Goal: Task Accomplishment & Management: Complete application form

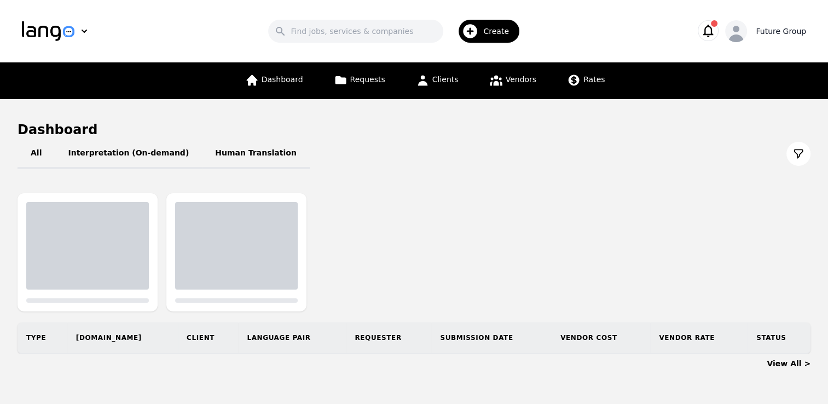
click at [803, 30] on div "Future Group" at bounding box center [780, 31] width 50 height 11
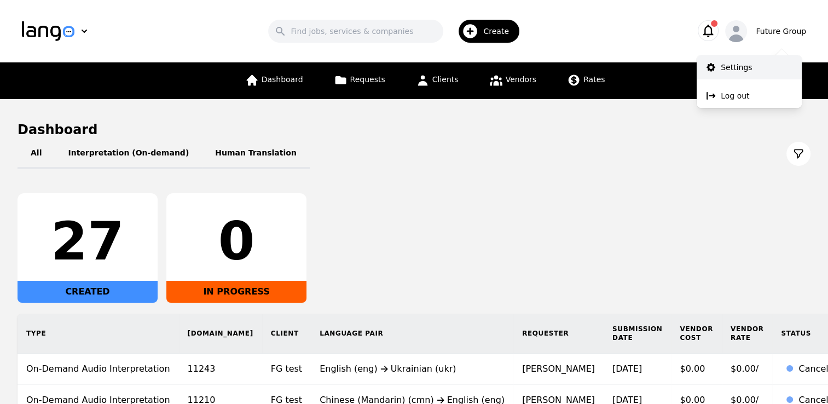
click at [744, 75] on link "Settings" at bounding box center [748, 67] width 105 height 24
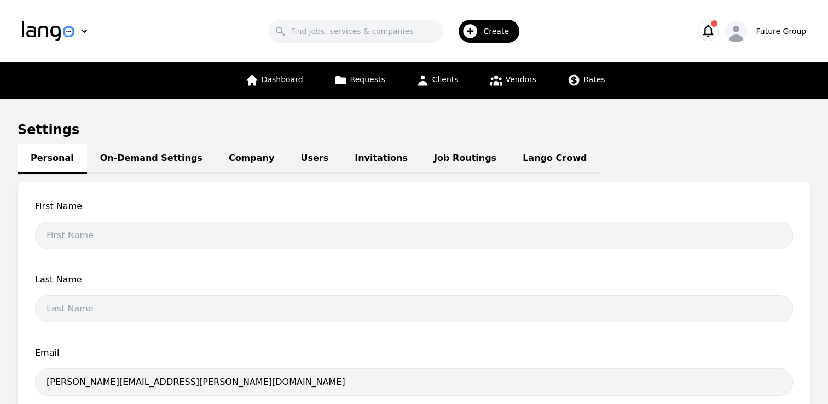
click at [516, 80] on span "Vendors" at bounding box center [520, 79] width 31 height 9
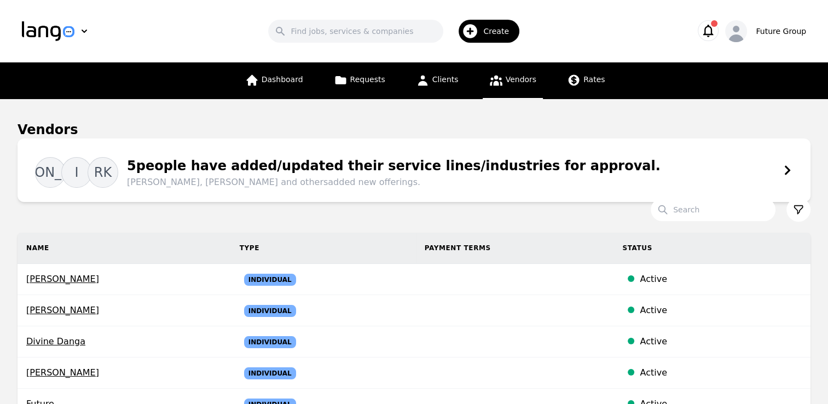
click at [494, 30] on span "Create" at bounding box center [499, 31] width 33 height 11
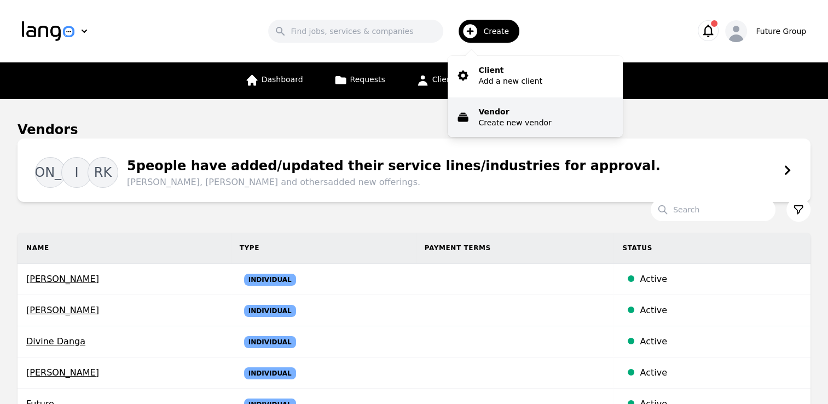
click at [497, 130] on button "Vendor Create new vendor" at bounding box center [534, 116] width 175 height 39
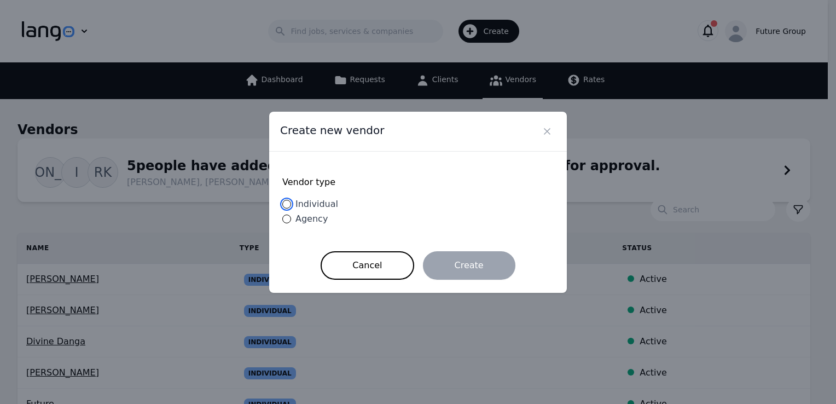
click at [288, 207] on input "Individual" at bounding box center [286, 204] width 9 height 9
radio input "true"
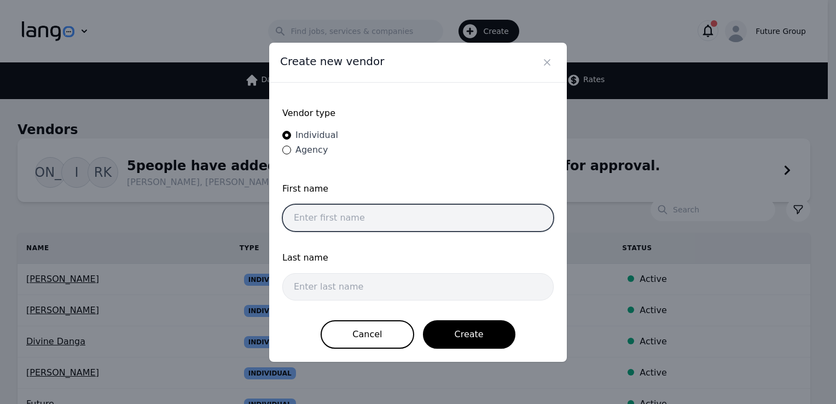
click at [337, 205] on input "text" at bounding box center [417, 217] width 271 height 27
type input "Irene"
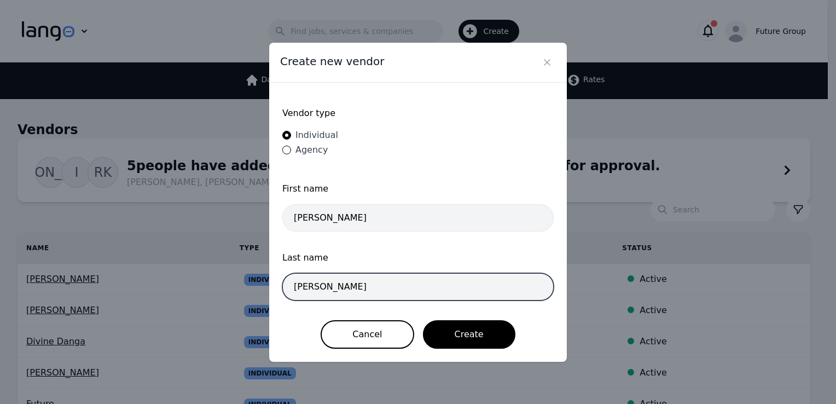
type input "Zhou"
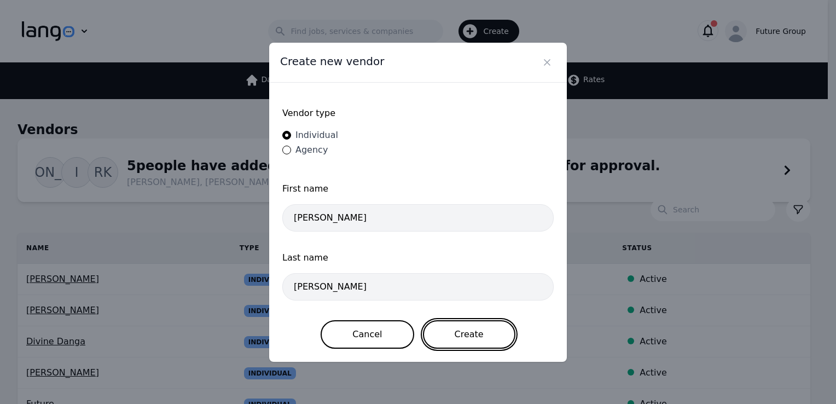
click at [470, 328] on button "Create" at bounding box center [469, 334] width 92 height 28
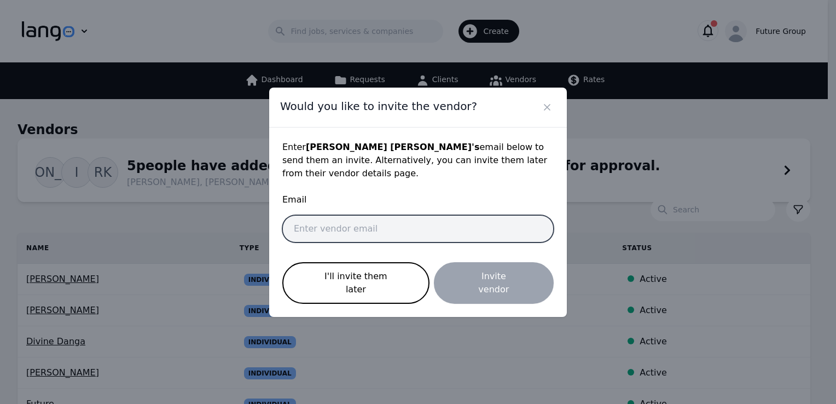
click at [407, 235] on input "email" at bounding box center [417, 228] width 271 height 27
paste input "irene.zhou@future-group.com"
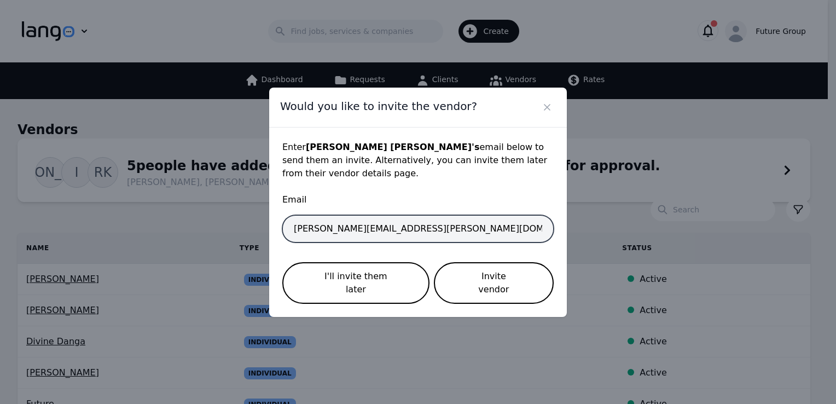
type input "irene.zhou@future-group.com"
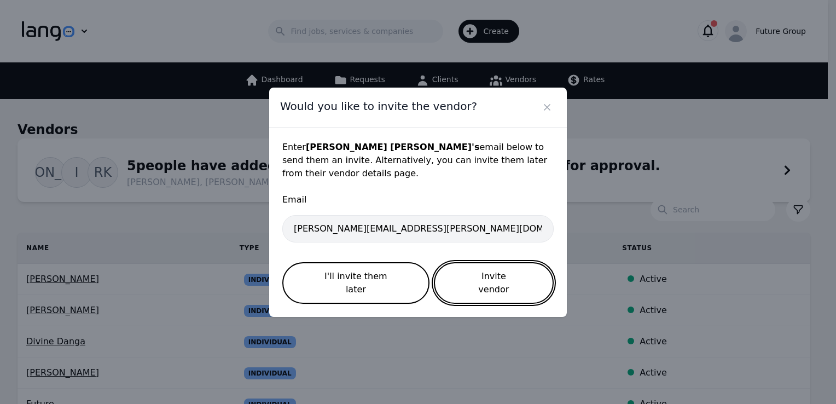
click at [484, 275] on button "Invite vendor" at bounding box center [494, 283] width 120 height 42
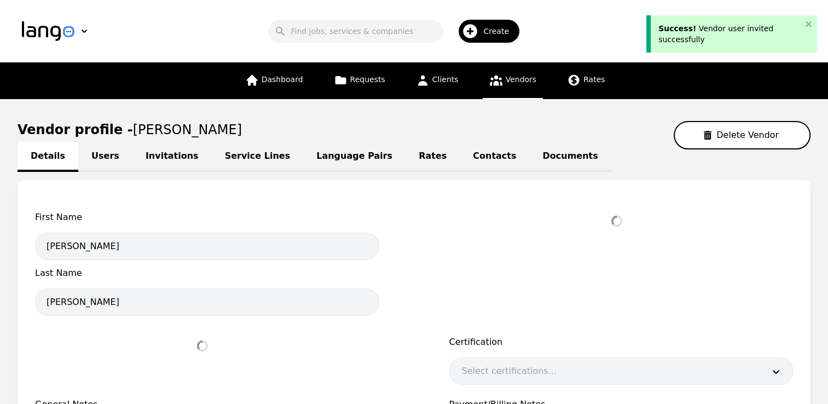
select select "active"
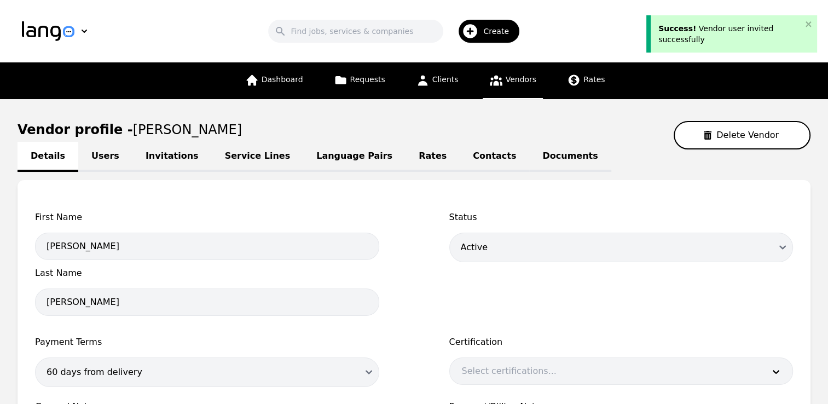
click at [251, 193] on div "First Name Irene Last Name Zhou Status Draft Active Disabled Payment Terms 60 d…" at bounding box center [414, 359] width 793 height 359
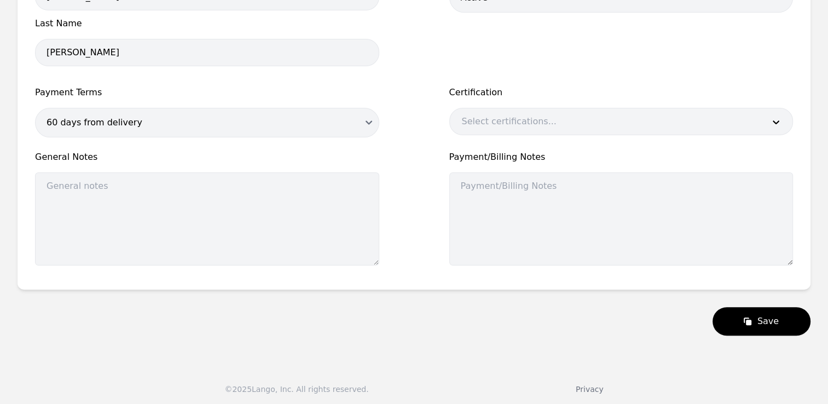
scroll to position [251, 0]
click at [823, 273] on main "Vendor profile - Irene Zhou Delete Vendor Details Users Invitations Service Lin…" at bounding box center [414, 102] width 828 height 508
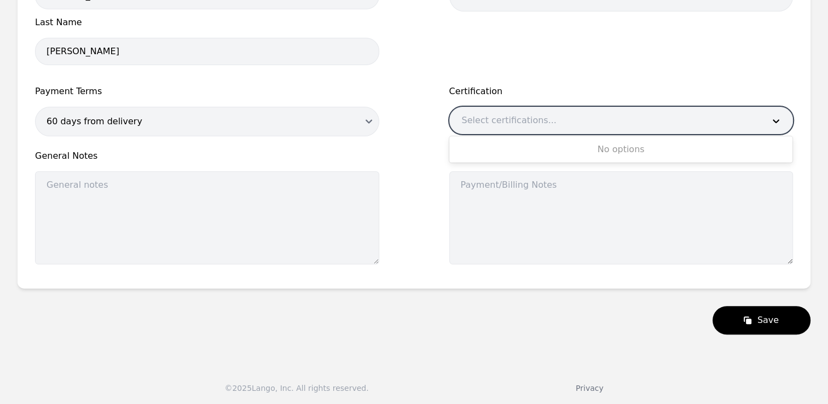
click at [657, 121] on div at bounding box center [605, 120] width 310 height 26
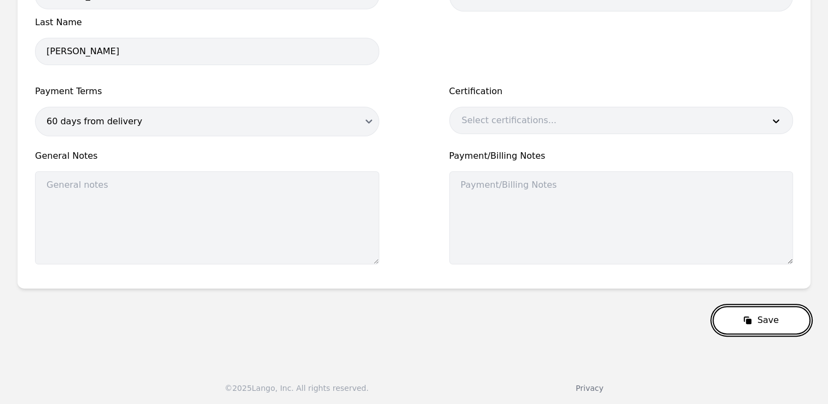
click at [766, 324] on button "Save" at bounding box center [761, 320] width 98 height 28
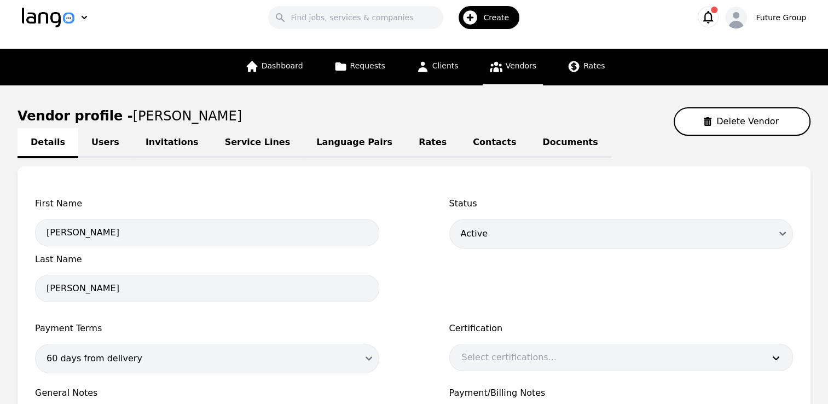
scroll to position [0, 0]
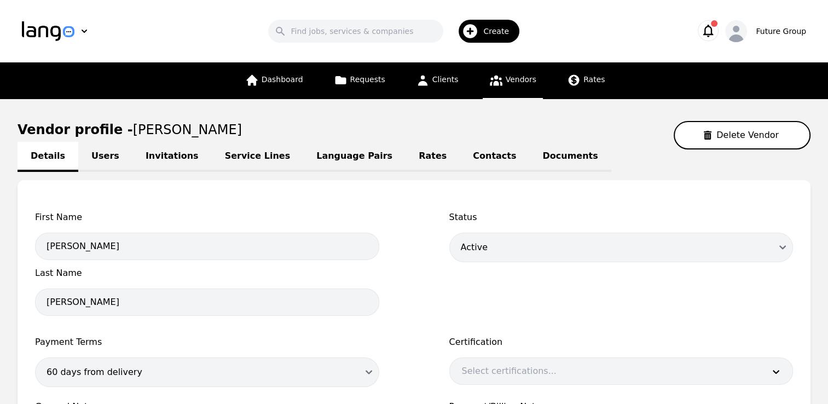
click at [150, 153] on link "Invitations" at bounding box center [171, 157] width 79 height 30
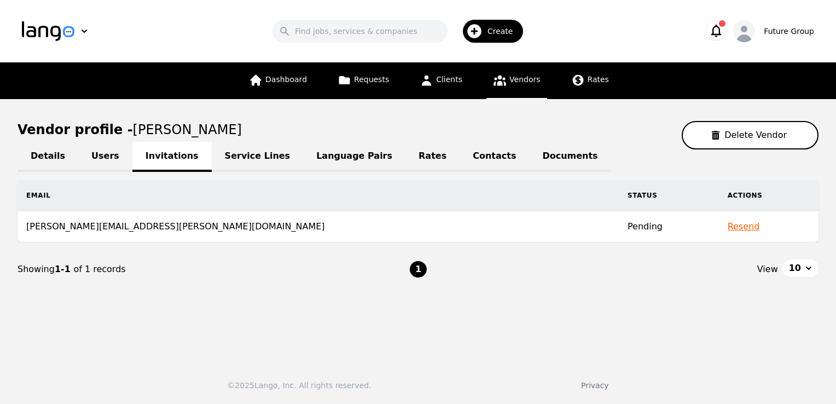
click at [105, 153] on link "Users" at bounding box center [105, 157] width 54 height 30
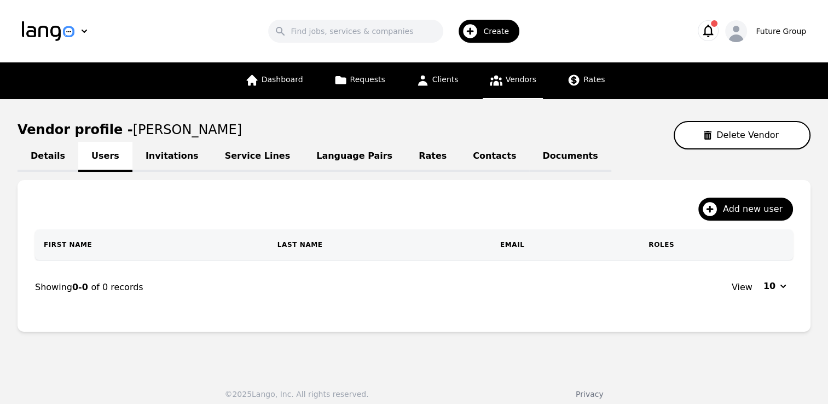
click at [266, 154] on link "Service Lines" at bounding box center [258, 157] width 92 height 30
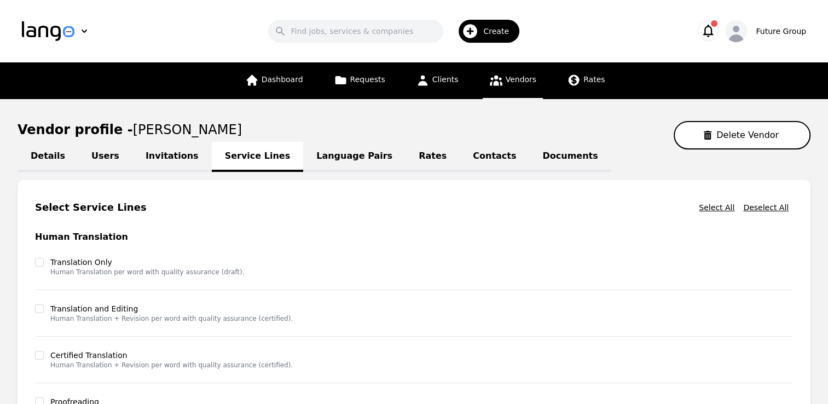
click at [335, 189] on div "Select Service Lines Select All Deselect All Human Translation Translation Only…" at bounding box center [414, 389] width 793 height 418
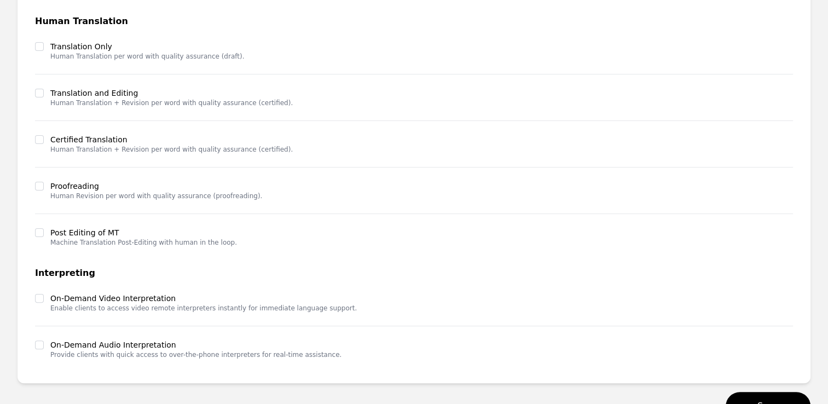
scroll to position [263, 0]
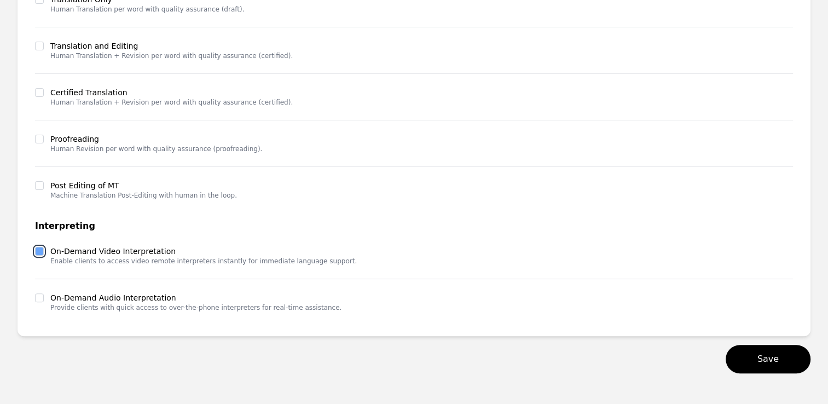
click at [40, 251] on input "checkbox" at bounding box center [39, 251] width 9 height 9
checkbox input "true"
click at [44, 305] on div "On-Demand Audio Interpretation Provide clients with quick access to over-the-ph…" at bounding box center [188, 302] width 306 height 20
click at [42, 301] on div at bounding box center [39, 297] width 9 height 11
click at [41, 297] on input "checkbox" at bounding box center [39, 297] width 9 height 9
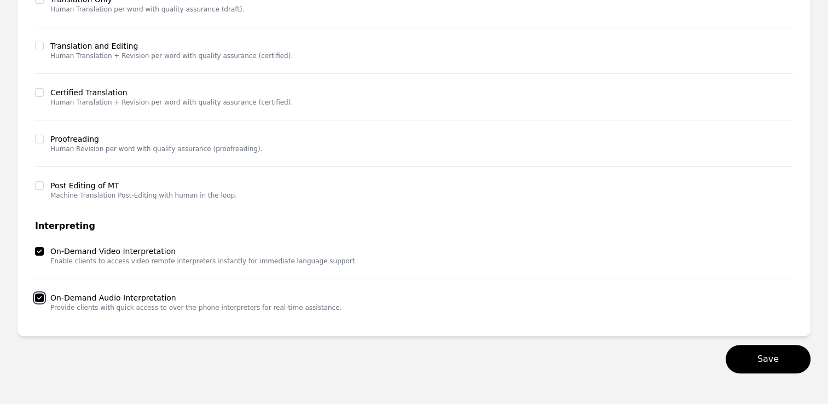
checkbox input "true"
click at [779, 352] on button "Save" at bounding box center [767, 359] width 85 height 28
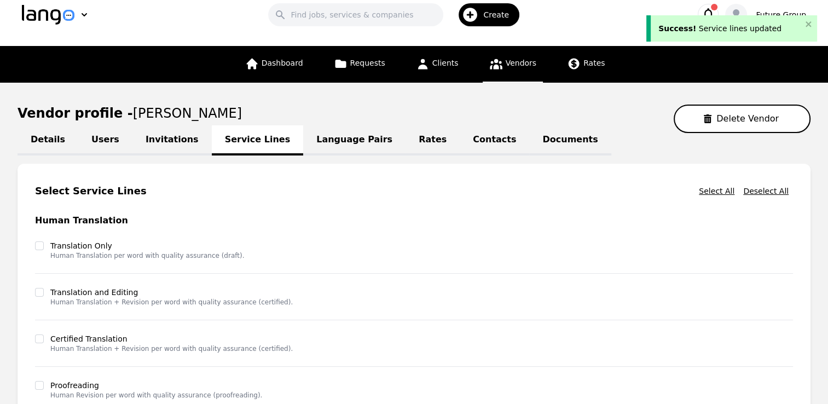
scroll to position [0, 0]
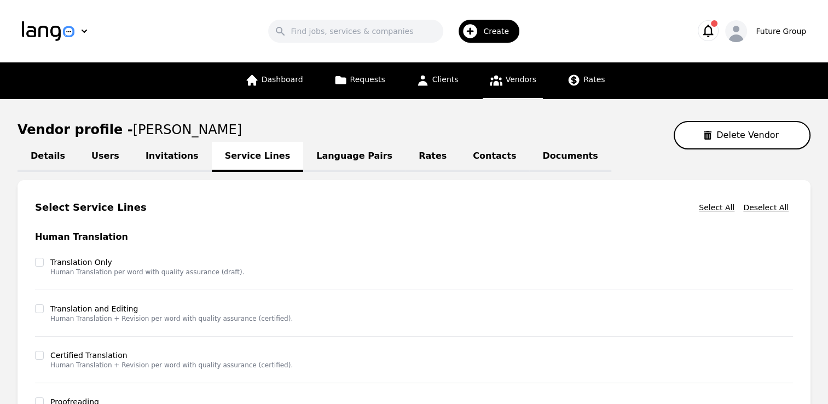
click at [311, 161] on link "Language Pairs" at bounding box center [354, 157] width 102 height 30
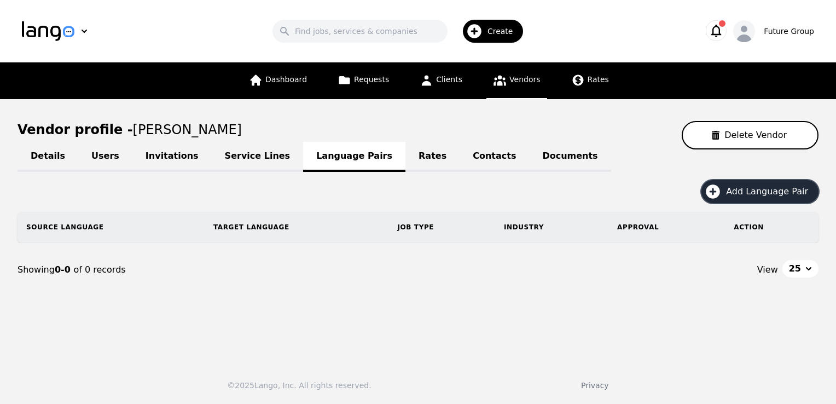
click at [766, 187] on span "Add Language Pair" at bounding box center [771, 191] width 90 height 13
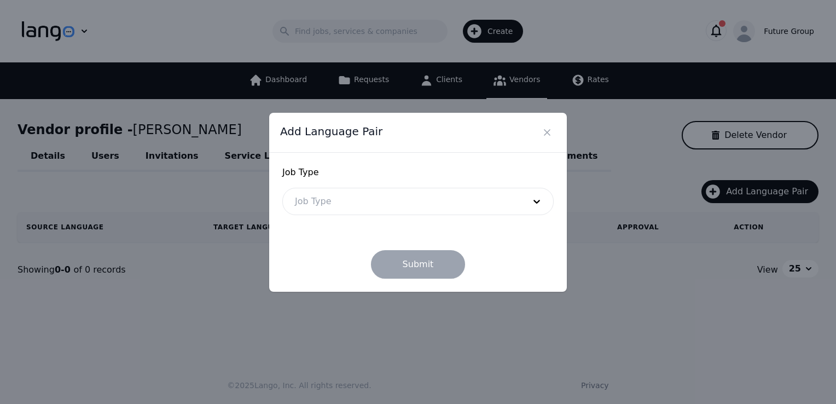
click at [421, 199] on div at bounding box center [401, 201] width 237 height 26
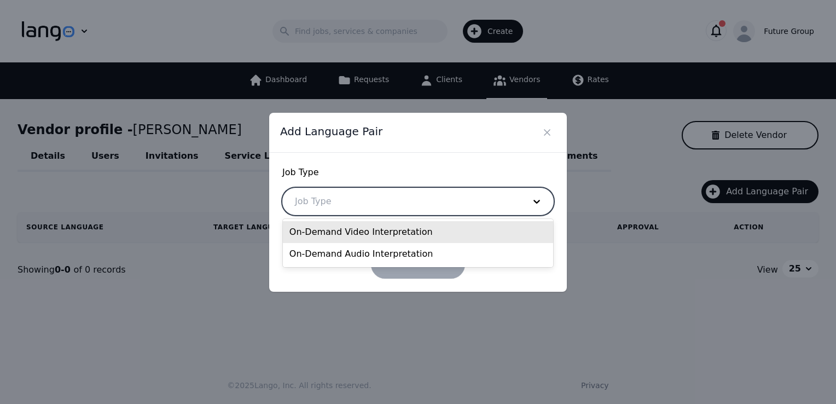
click at [347, 231] on div "On-Demand Video Interpretation" at bounding box center [418, 232] width 270 height 22
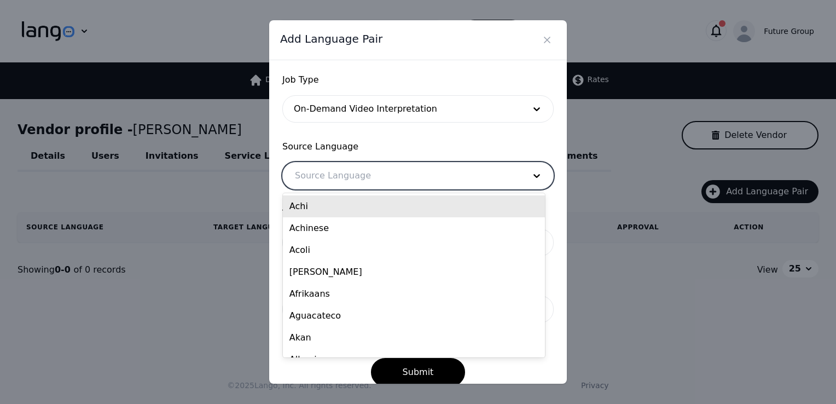
click at [356, 178] on div at bounding box center [401, 175] width 237 height 26
type input "man"
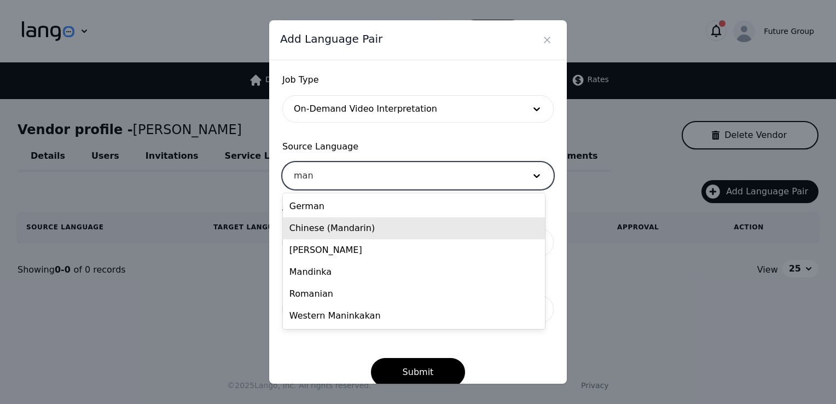
click at [337, 225] on div "Chinese (Mandarin)" at bounding box center [414, 228] width 262 height 22
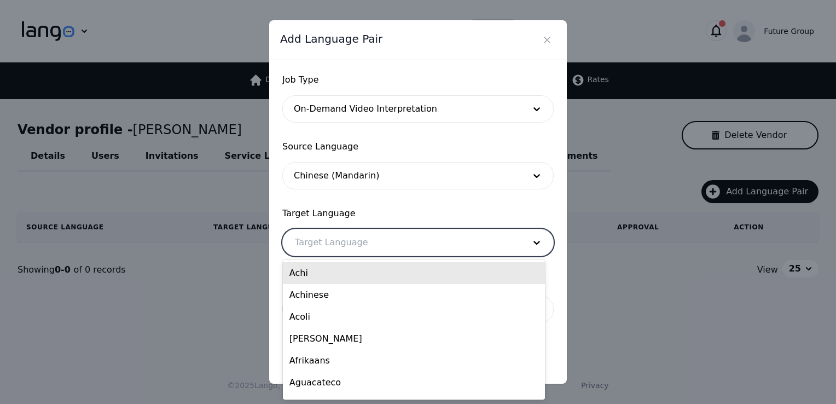
click at [345, 241] on div at bounding box center [401, 242] width 237 height 26
type input "en"
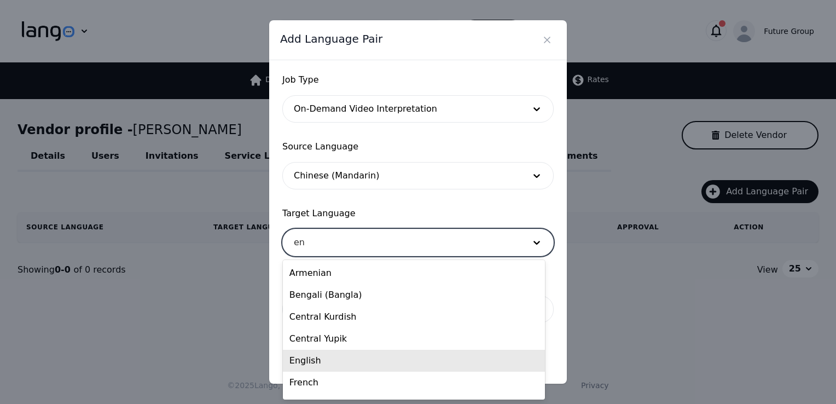
click at [305, 362] on div "English" at bounding box center [414, 361] width 262 height 22
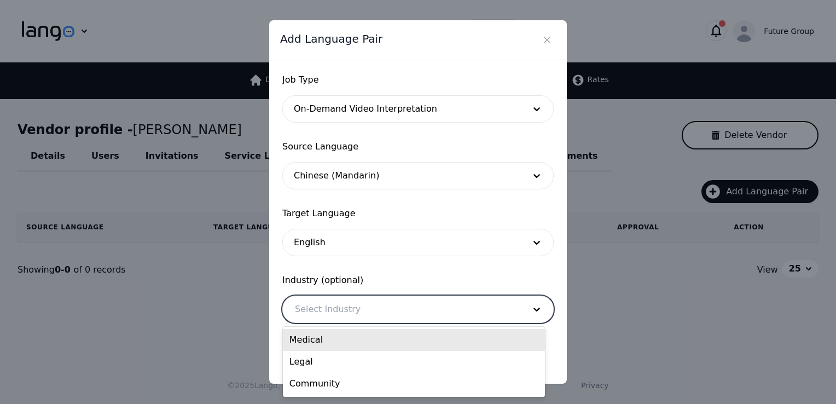
click at [398, 318] on div at bounding box center [401, 309] width 237 height 26
click at [324, 342] on div "Medical" at bounding box center [414, 340] width 262 height 22
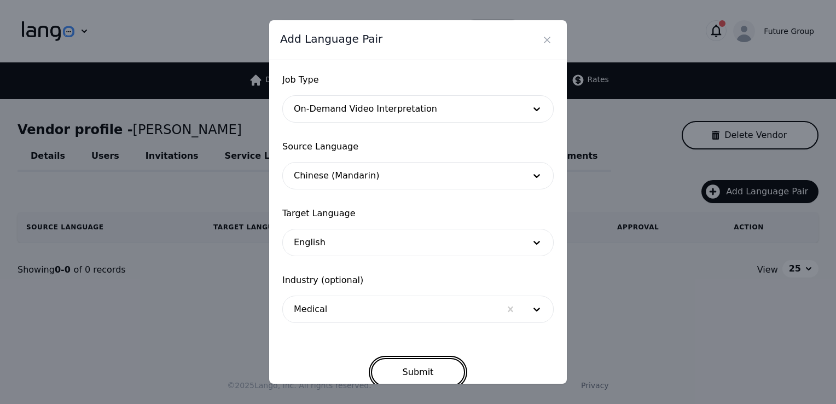
click at [404, 367] on button "Submit" at bounding box center [418, 372] width 95 height 28
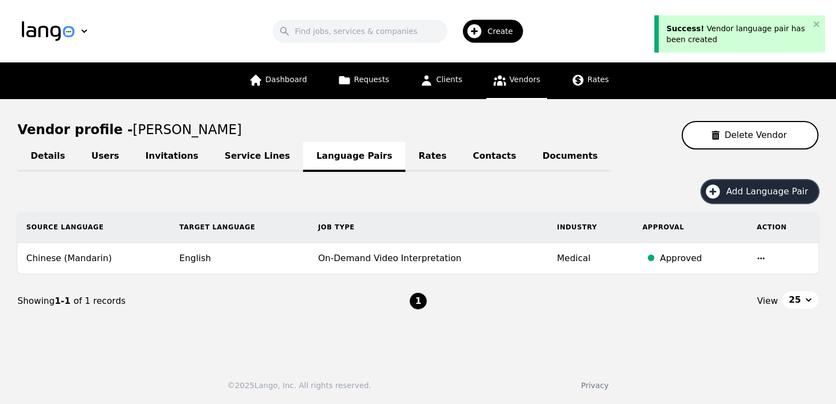
click at [771, 193] on span "Add Language Pair" at bounding box center [771, 191] width 90 height 13
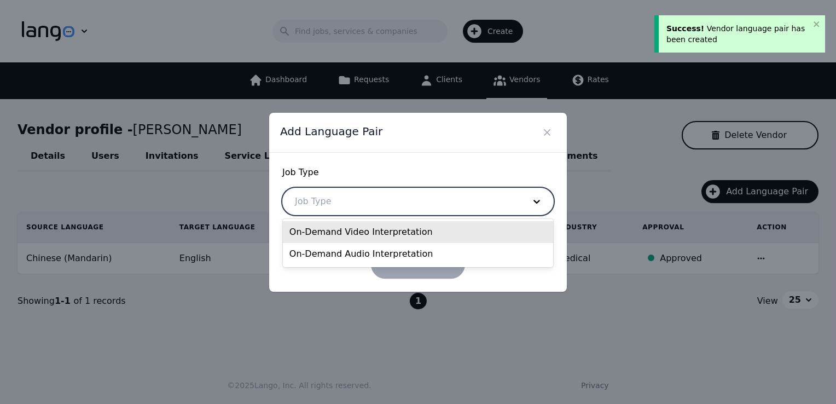
click at [416, 204] on div at bounding box center [401, 201] width 237 height 26
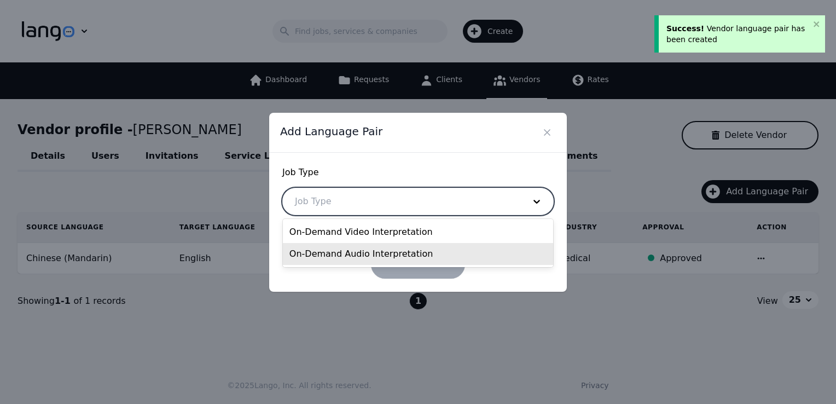
click at [361, 253] on div "On-Demand Audio Interpretation" at bounding box center [418, 254] width 270 height 22
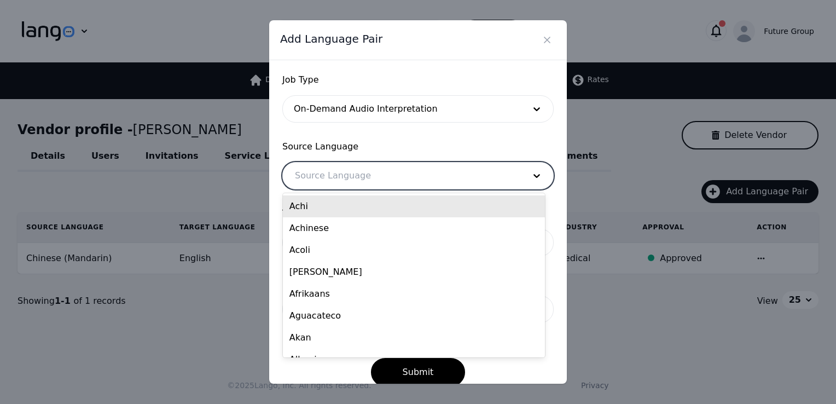
click at [328, 175] on div at bounding box center [401, 175] width 237 height 26
type input "mand"
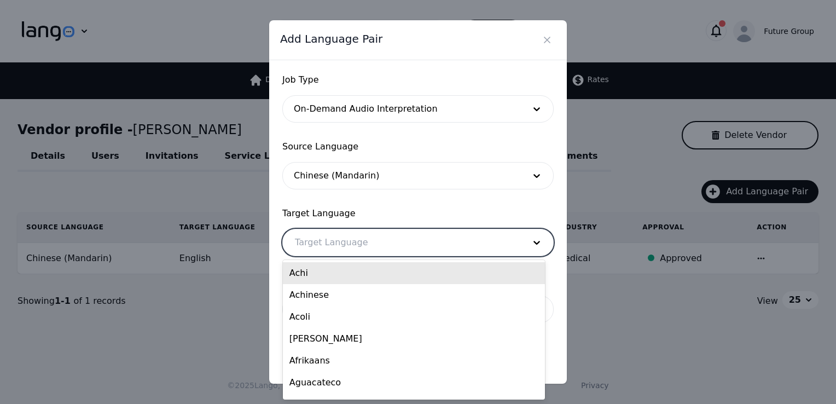
click at [358, 244] on div at bounding box center [401, 242] width 237 height 26
type input "eng"
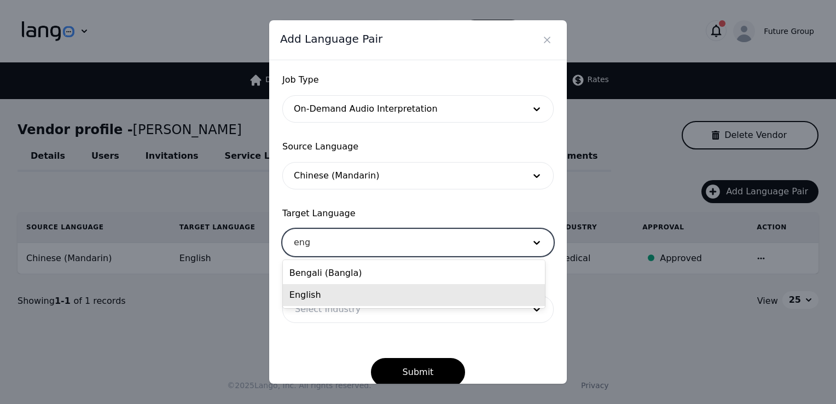
click at [292, 298] on div "English" at bounding box center [414, 295] width 262 height 22
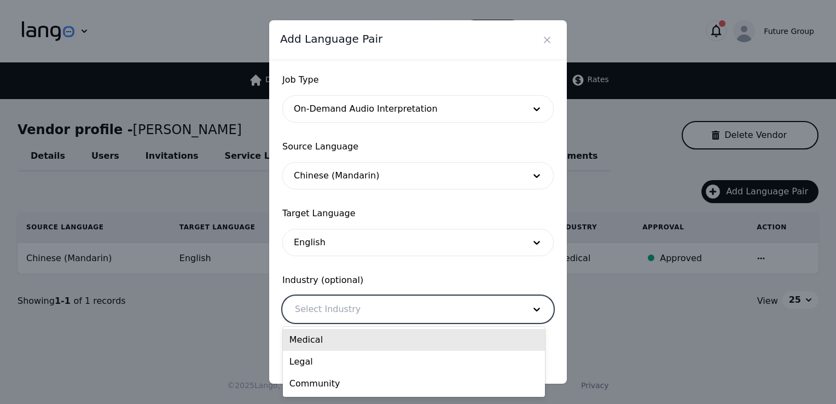
drag, startPoint x: 354, startPoint y: 308, endPoint x: 327, endPoint y: 340, distance: 41.9
click at [327, 340] on body "Search Create Future Group Dashboard Requests Clients Vendors Rates Vendor prof…" at bounding box center [418, 202] width 836 height 404
click at [327, 340] on div "Medical" at bounding box center [414, 340] width 262 height 22
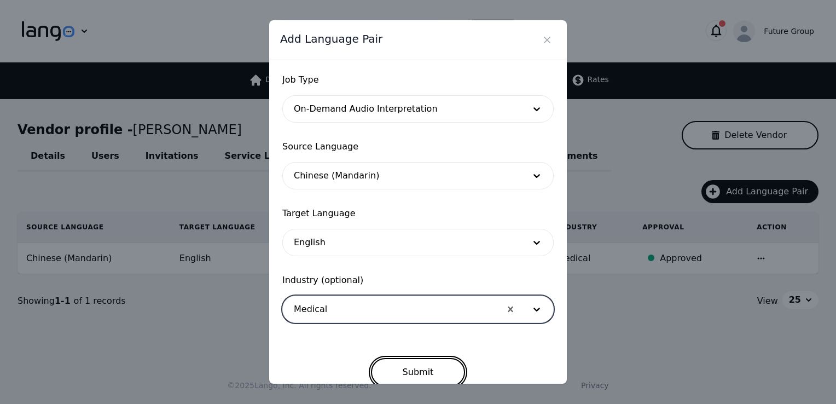
click at [416, 371] on button "Submit" at bounding box center [418, 372] width 95 height 28
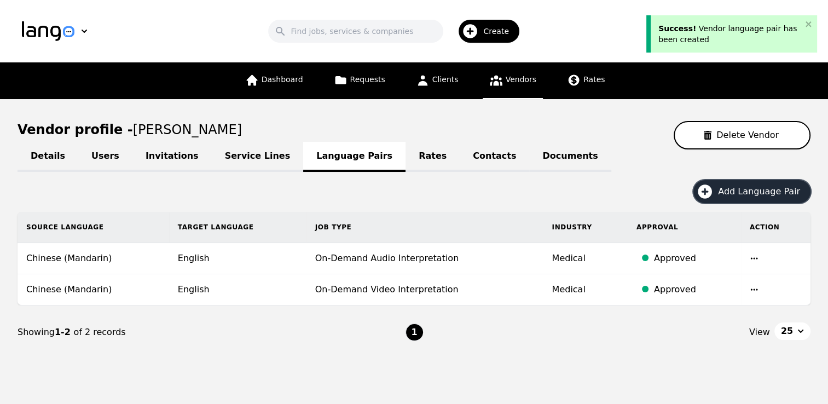
click at [776, 189] on span "Add Language Pair" at bounding box center [763, 191] width 90 height 13
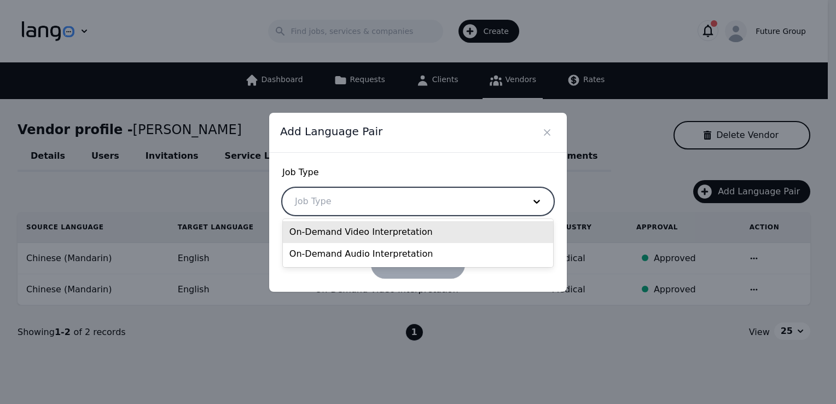
click at [351, 208] on div at bounding box center [401, 201] width 237 height 26
click at [333, 237] on div "On-Demand Video Interpretation" at bounding box center [418, 232] width 270 height 22
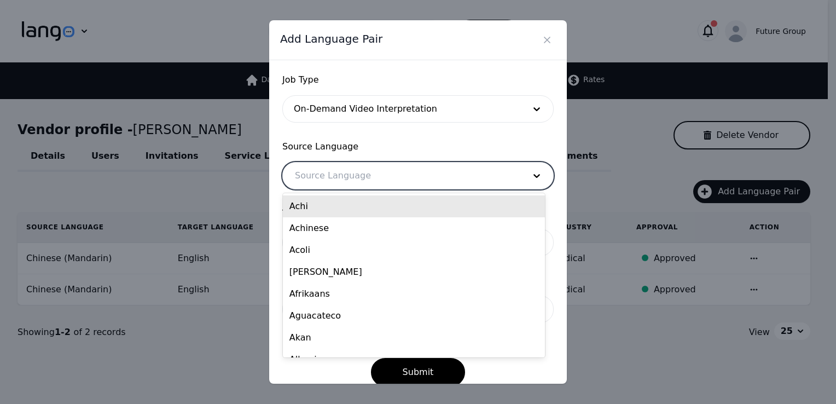
click at [352, 186] on div at bounding box center [401, 175] width 237 height 26
type input "eng"
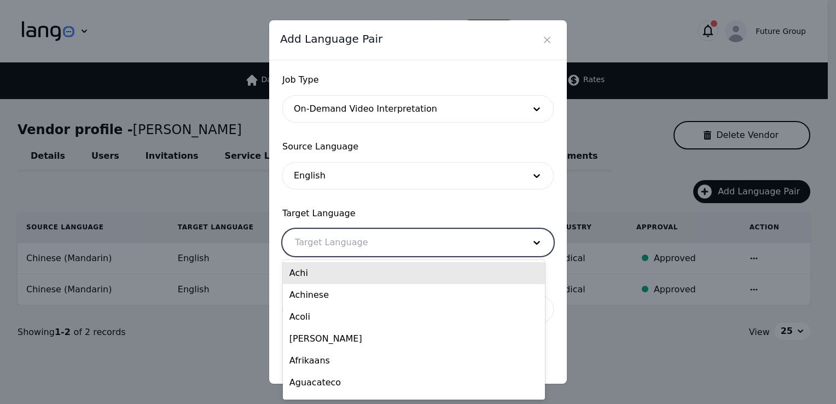
click at [330, 234] on div at bounding box center [401, 242] width 237 height 26
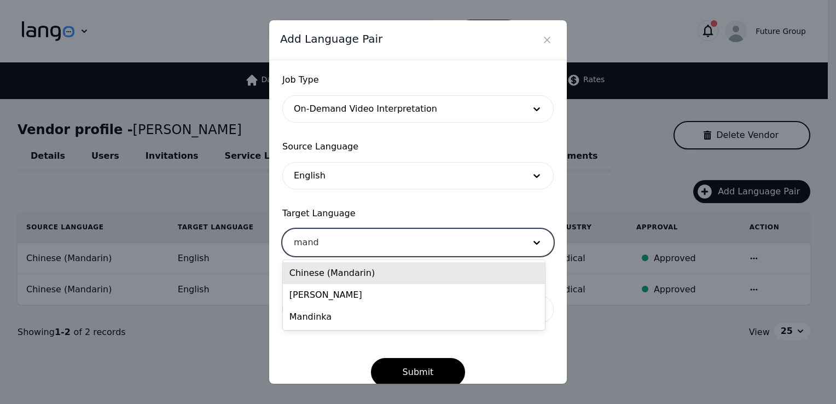
type input "manda"
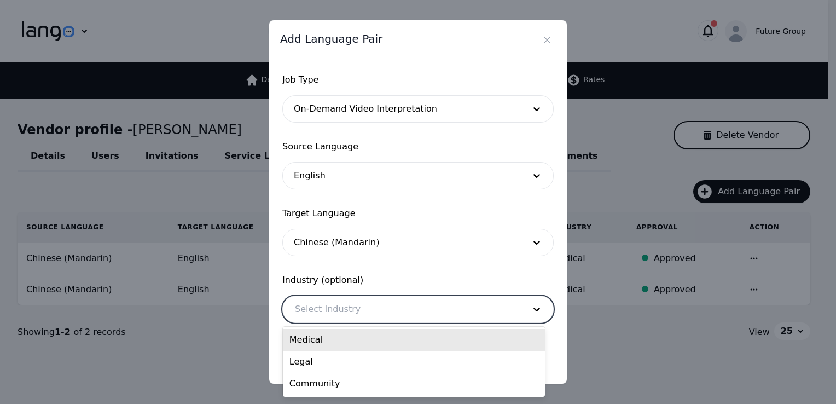
click at [321, 305] on div at bounding box center [401, 309] width 237 height 26
click at [312, 346] on div "Medical" at bounding box center [414, 340] width 262 height 22
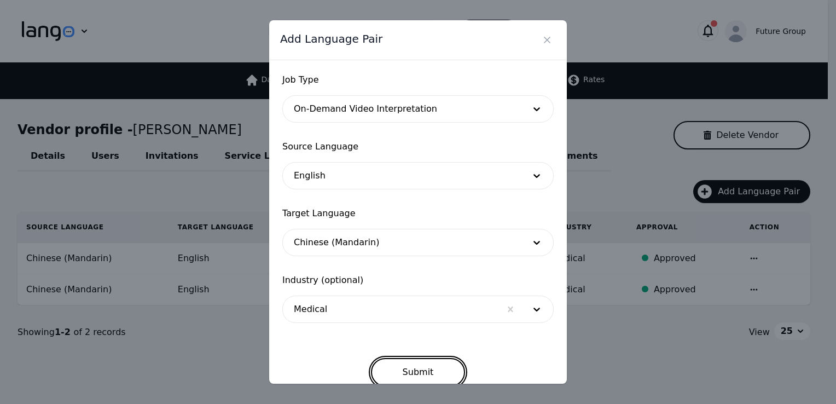
click at [422, 371] on button "Submit" at bounding box center [418, 372] width 95 height 28
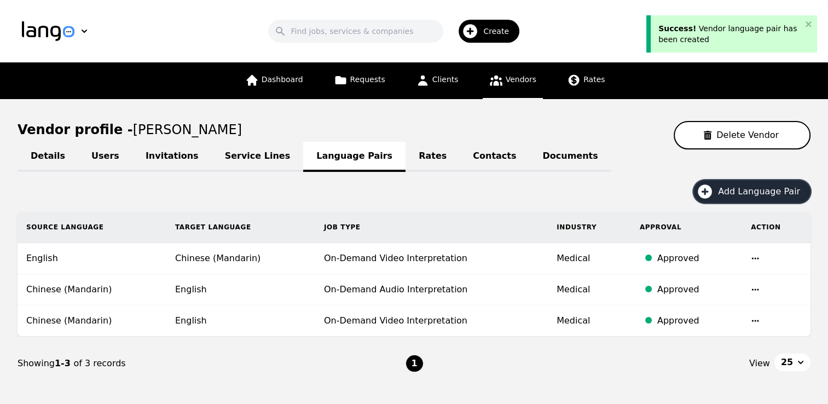
click at [751, 189] on span "Add Language Pair" at bounding box center [763, 191] width 90 height 13
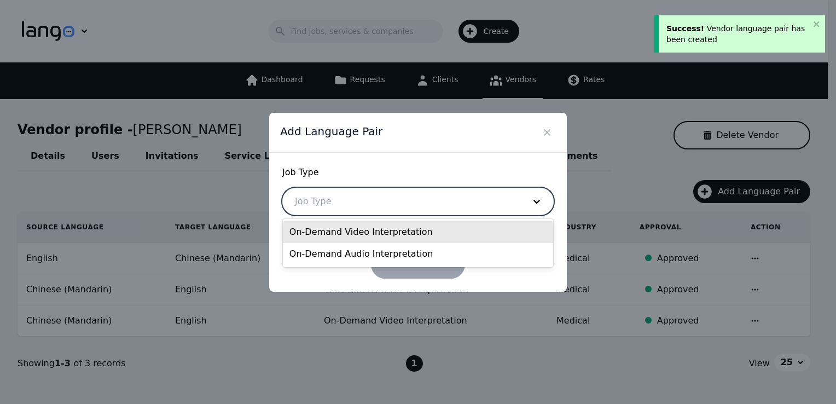
click at [391, 198] on div at bounding box center [401, 201] width 237 height 26
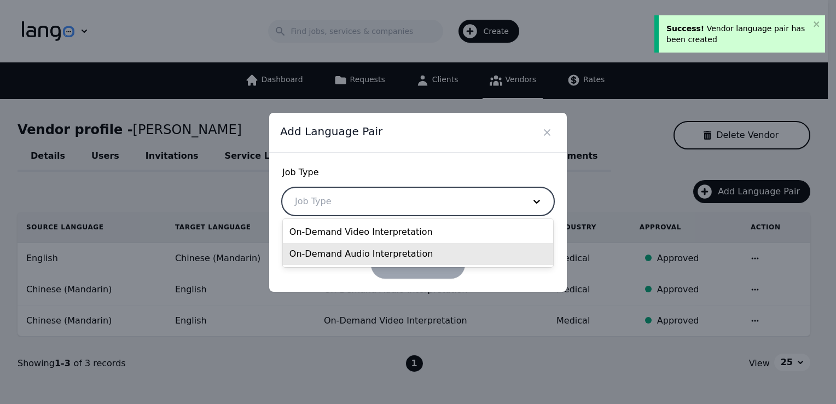
click at [347, 255] on div "On-Demand Audio Interpretation" at bounding box center [418, 254] width 270 height 22
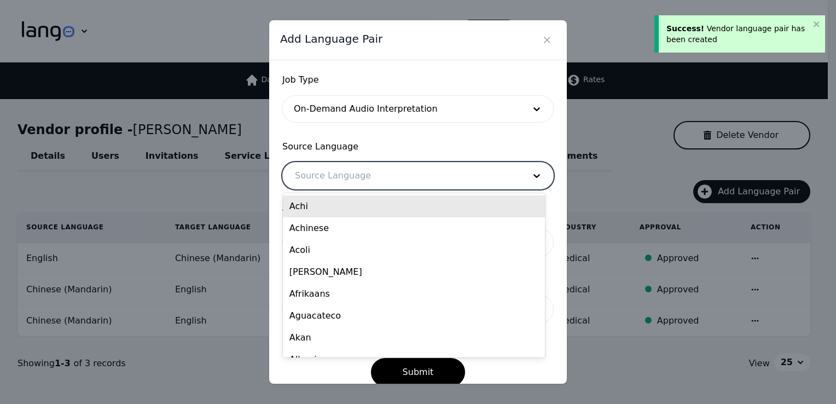
click at [372, 174] on div at bounding box center [401, 175] width 237 height 26
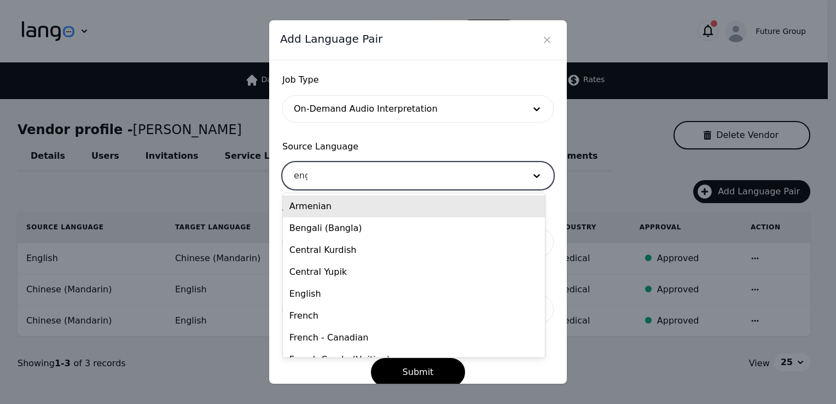
type input "engl"
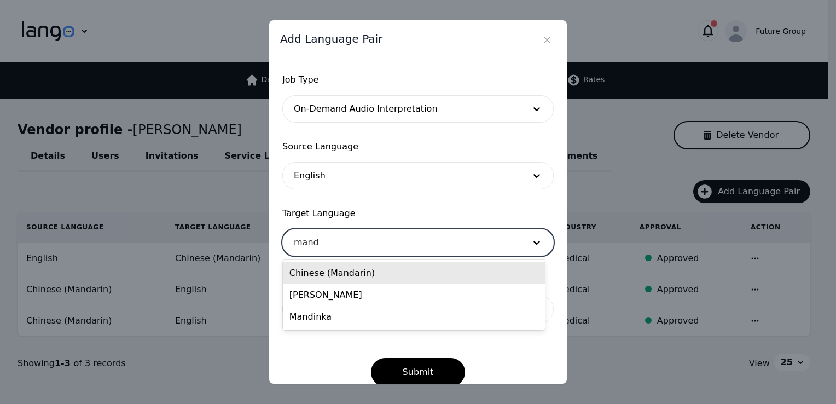
type input "manda"
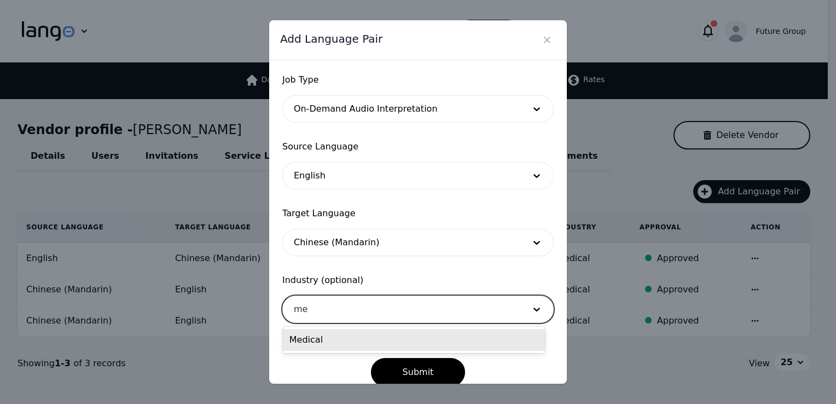
type input "med"
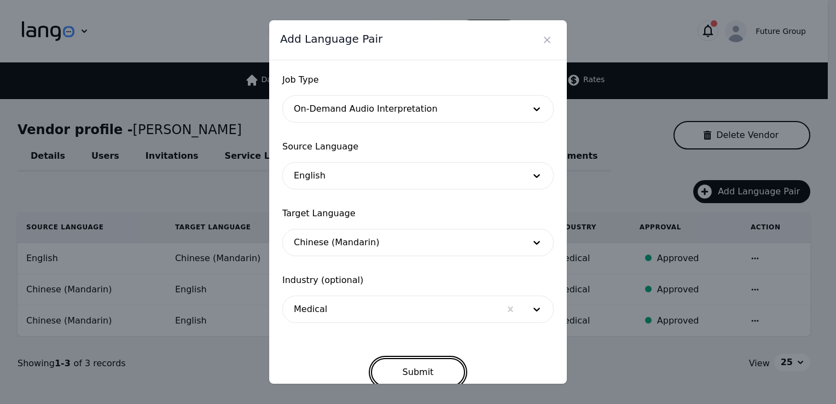
click at [430, 372] on button "Submit" at bounding box center [418, 372] width 95 height 28
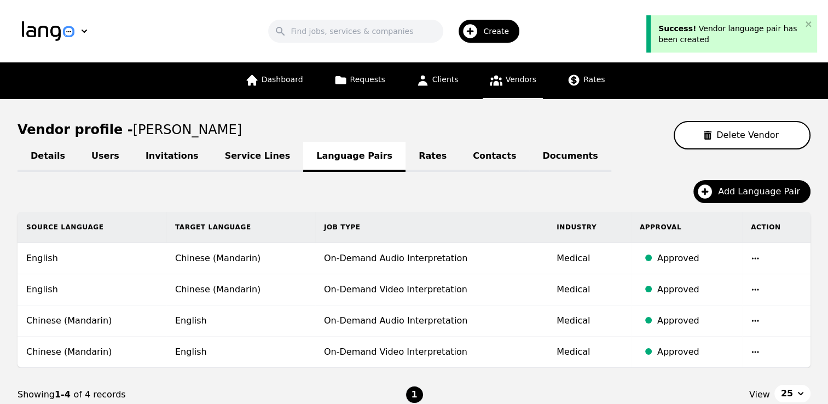
click at [0, 259] on html "Success! Vendor language pair has been created Search Create Future Group Dashb…" at bounding box center [414, 202] width 828 height 404
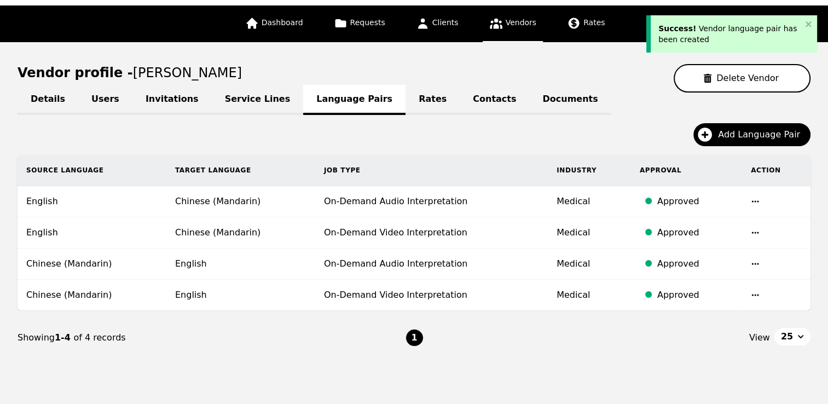
scroll to position [87, 0]
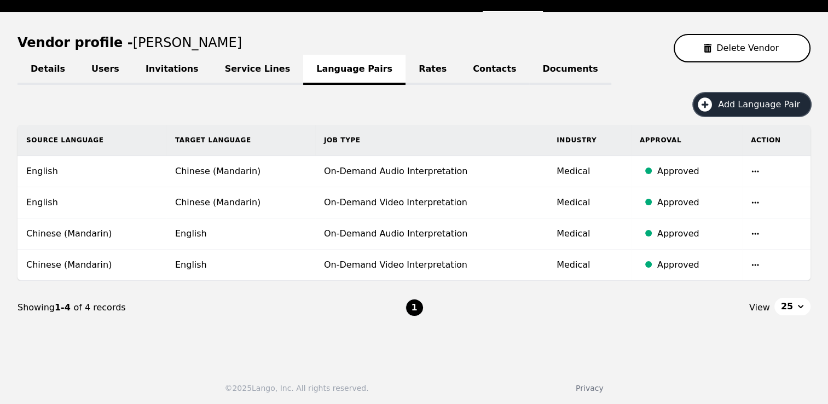
click at [769, 106] on span "Add Language Pair" at bounding box center [763, 104] width 90 height 13
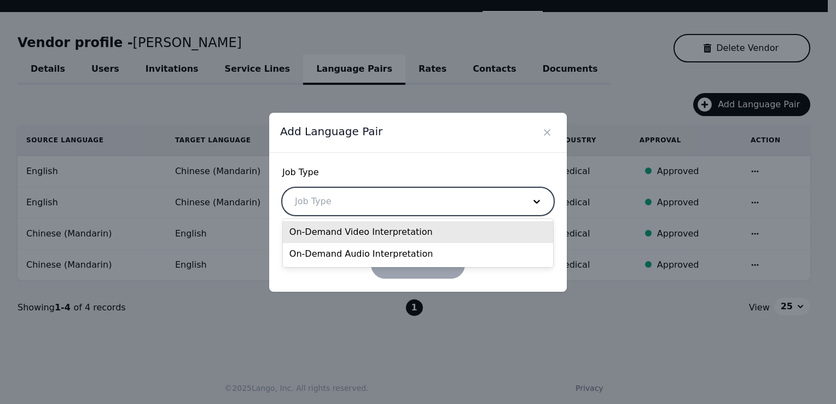
click at [366, 209] on div at bounding box center [401, 201] width 237 height 26
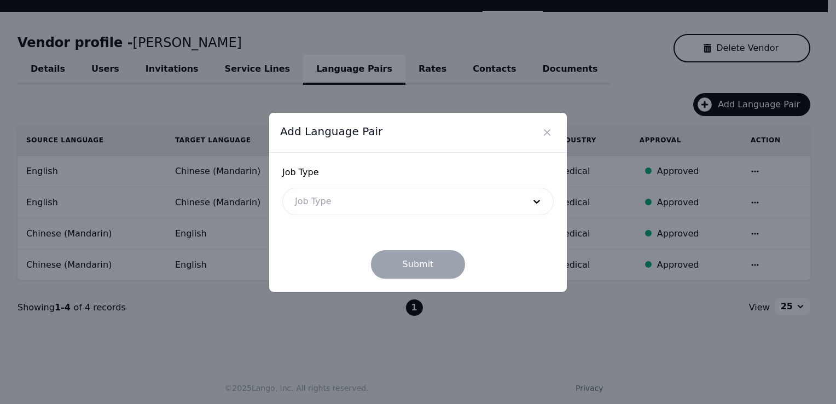
click at [663, 70] on div "Add Language Pair Job Type Job Type Submit" at bounding box center [418, 202] width 836 height 404
click at [741, 333] on div "Add Language Pair Job Type Job Type Submit" at bounding box center [418, 202] width 836 height 404
click at [549, 129] on icon "Close" at bounding box center [547, 132] width 11 height 11
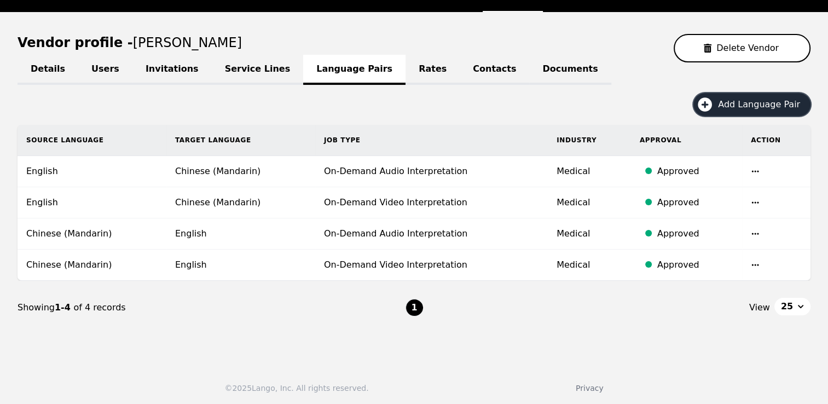
scroll to position [0, 0]
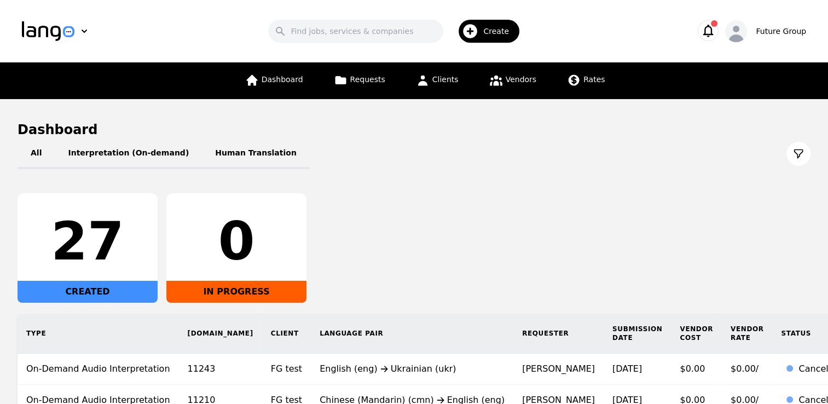
click at [505, 26] on span "Create" at bounding box center [499, 31] width 33 height 11
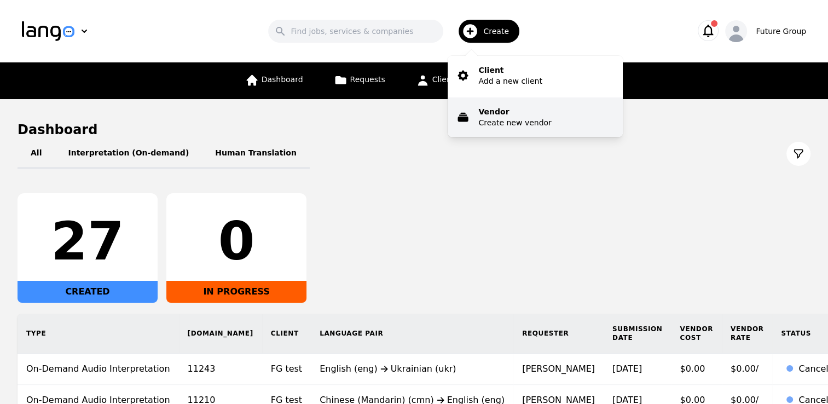
click at [507, 120] on p "Create new vendor" at bounding box center [514, 122] width 73 height 11
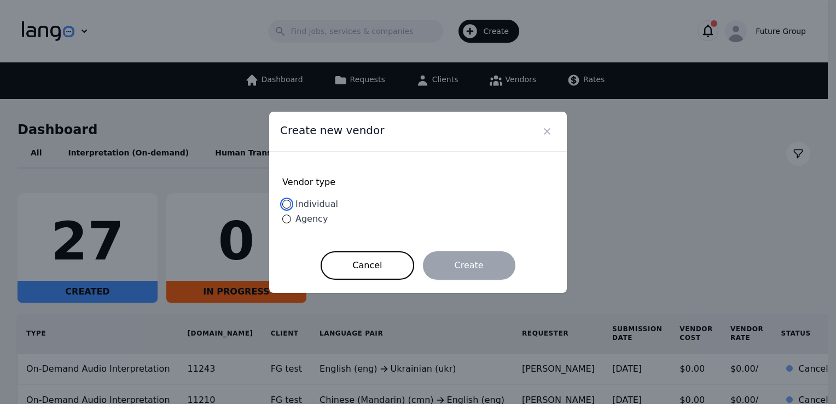
click at [290, 205] on input "Individual" at bounding box center [286, 204] width 9 height 9
radio input "true"
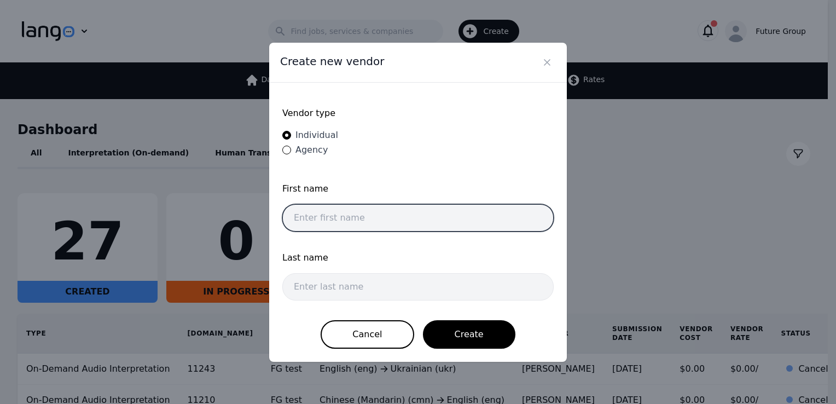
click at [326, 204] on input "text" at bounding box center [417, 217] width 271 height 27
type input "[PERSON_NAME]"
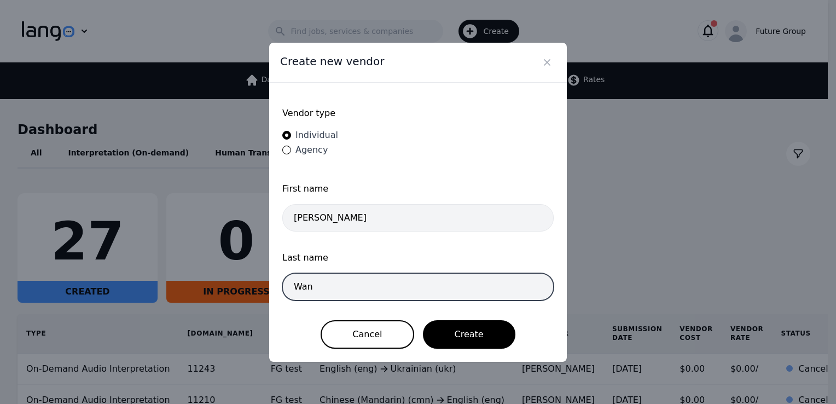
type input "Wan"
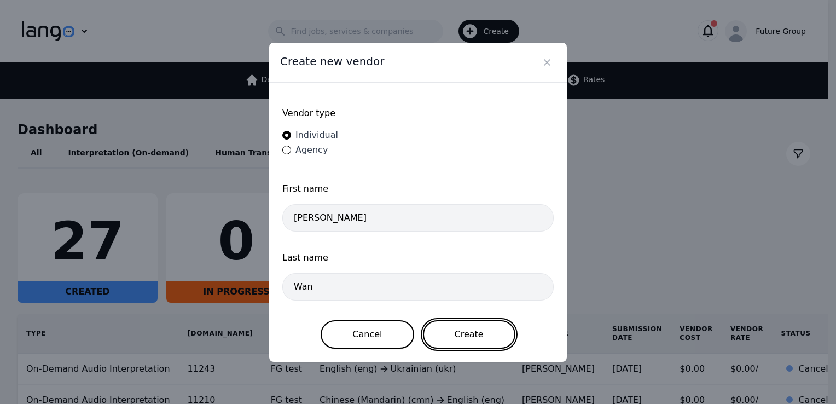
click at [469, 334] on button "Create" at bounding box center [469, 334] width 92 height 28
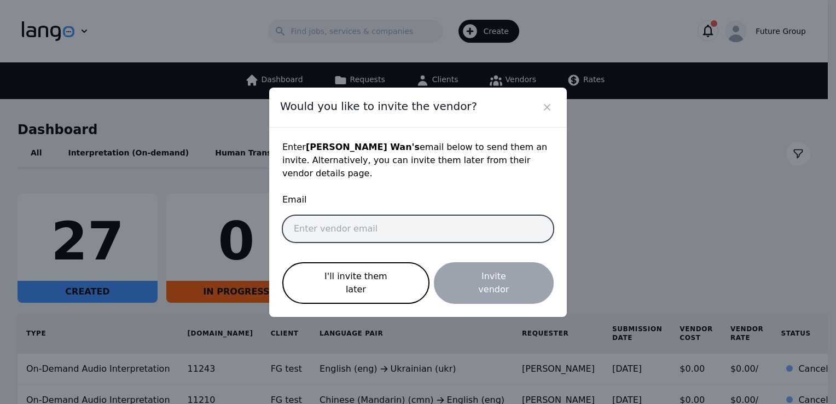
click at [328, 223] on input "email" at bounding box center [417, 228] width 271 height 27
paste input "[EMAIL_ADDRESS][DOMAIN_NAME]"
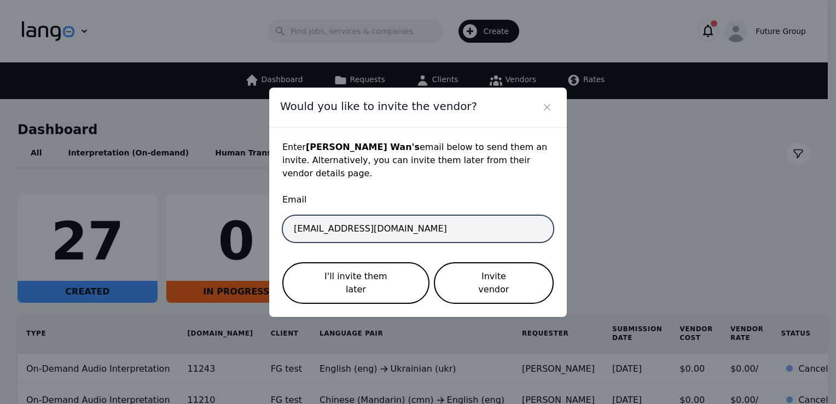
type input "[EMAIL_ADDRESS][DOMAIN_NAME]"
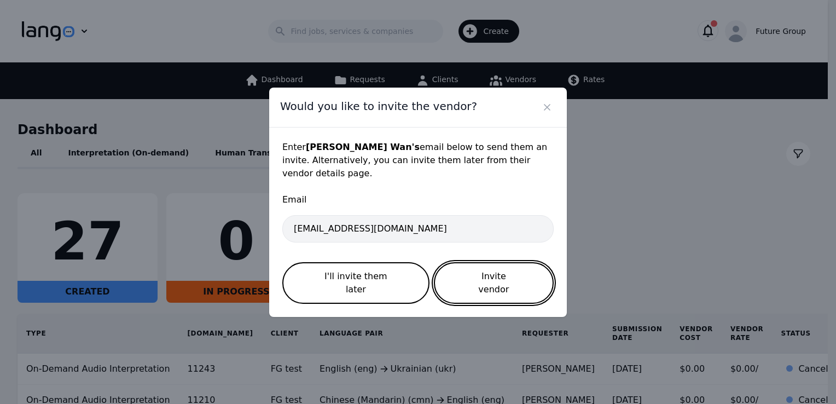
click at [485, 283] on button "Invite vendor" at bounding box center [494, 283] width 120 height 42
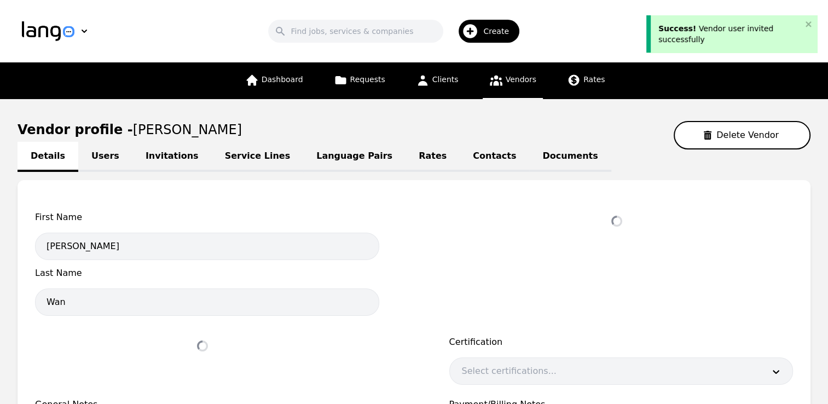
select select "active"
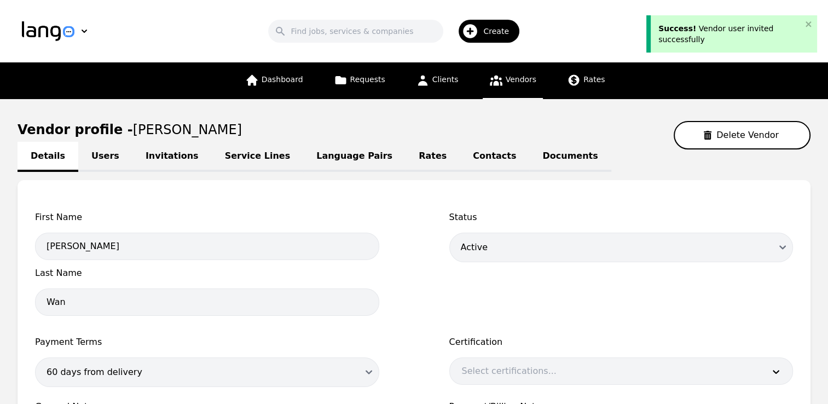
click at [410, 201] on div "First Name [PERSON_NAME] Last Name [PERSON_NAME] Status Draft Active Disabled P…" at bounding box center [414, 359] width 793 height 359
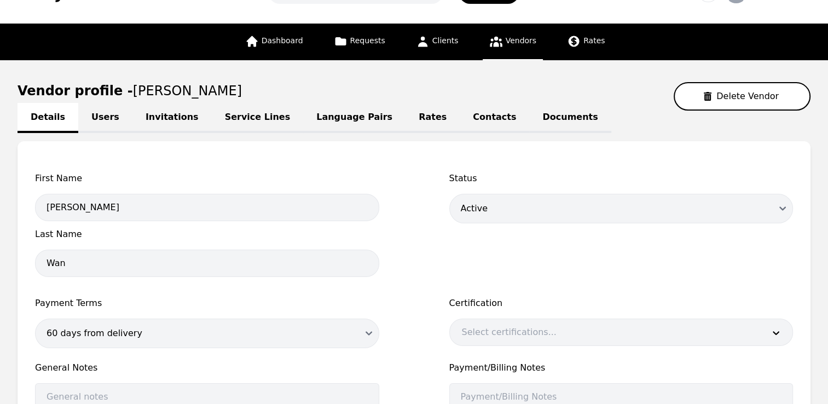
scroll to position [37, 0]
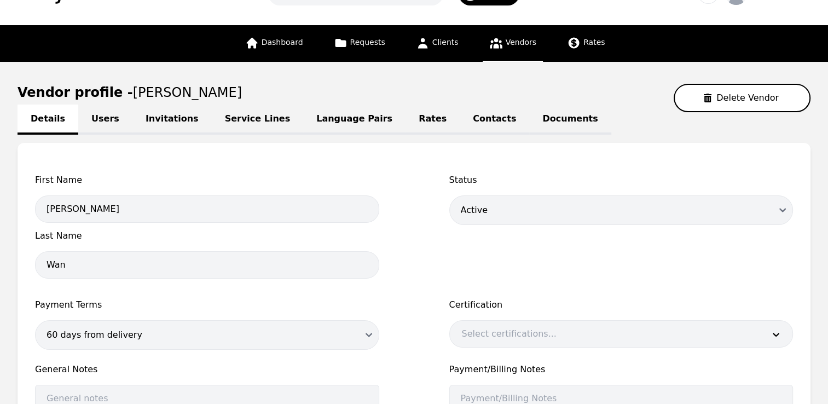
click at [89, 119] on link "Users" at bounding box center [105, 119] width 54 height 30
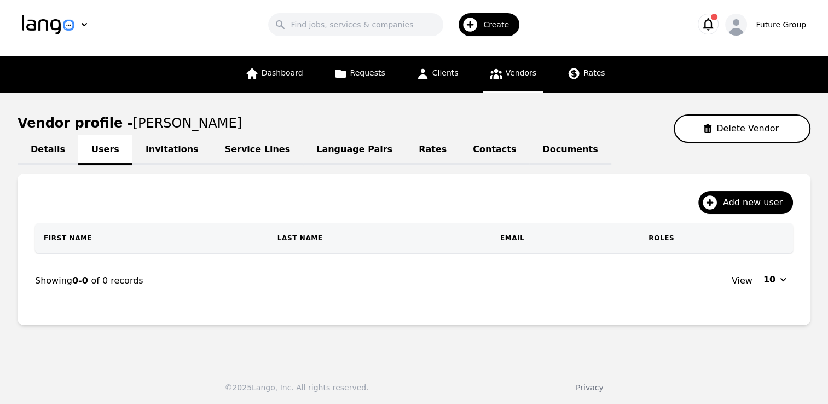
click at [133, 119] on span "[PERSON_NAME]" at bounding box center [187, 122] width 109 height 15
click at [243, 152] on link "Service Lines" at bounding box center [258, 150] width 92 height 30
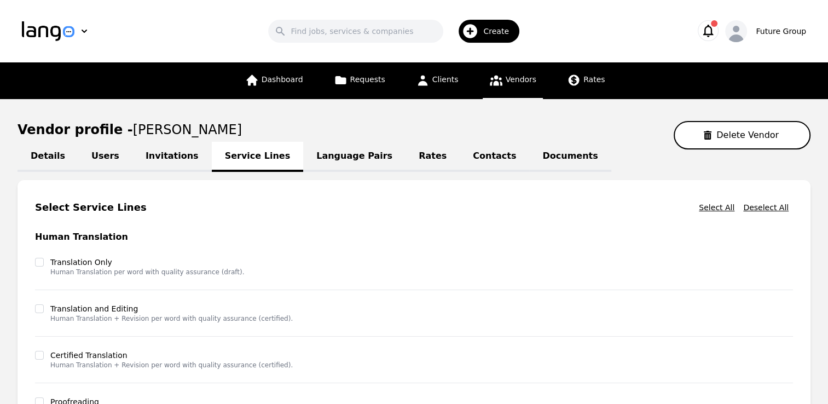
click at [27, 277] on div "Select Service Lines Select All Deselect All Human Translation Translation Only…" at bounding box center [414, 389] width 793 height 418
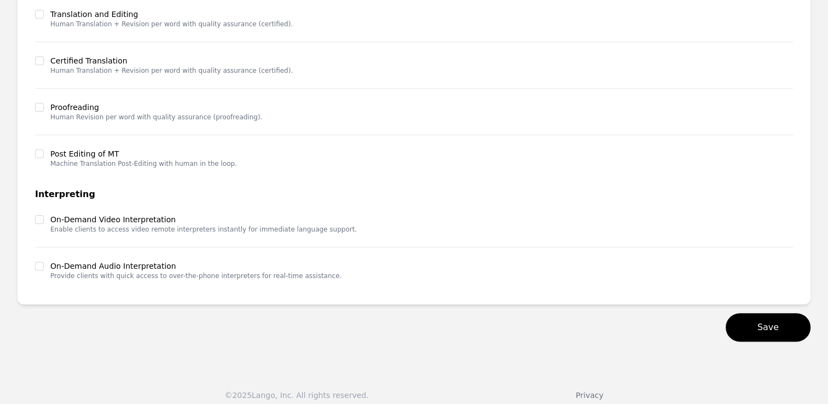
scroll to position [302, 0]
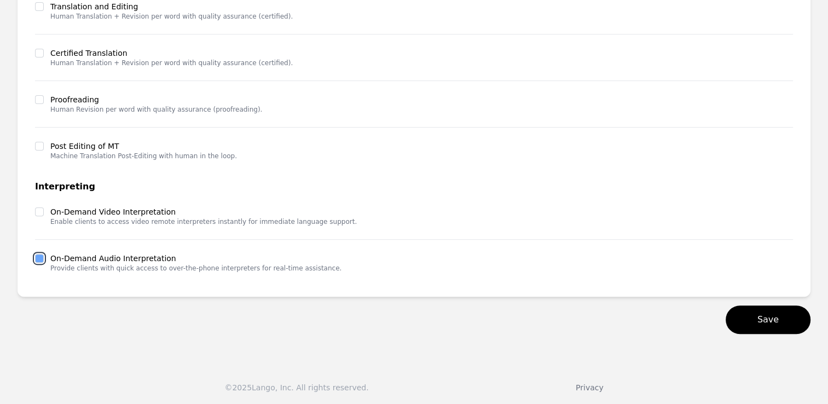
click at [42, 255] on input "checkbox" at bounding box center [39, 258] width 9 height 9
checkbox input "true"
click at [37, 212] on input "checkbox" at bounding box center [39, 211] width 9 height 9
checkbox input "true"
click at [9, 211] on main "Vendor profile - [PERSON_NAME] Vendor Details Users Invitations Service Lines L…" at bounding box center [414, 76] width 828 height 558
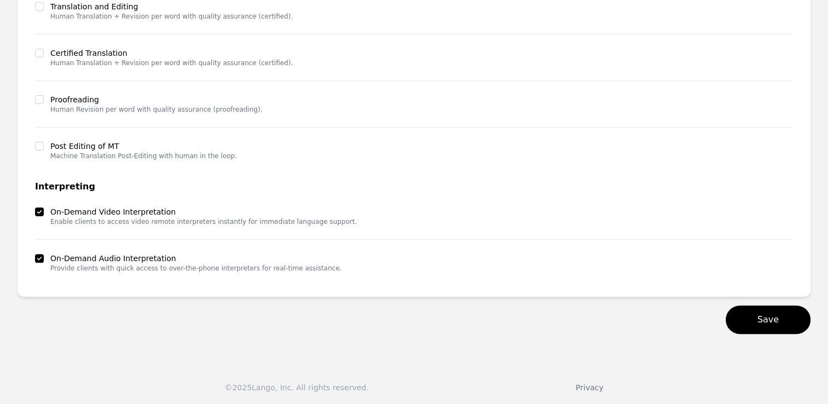
scroll to position [0, 0]
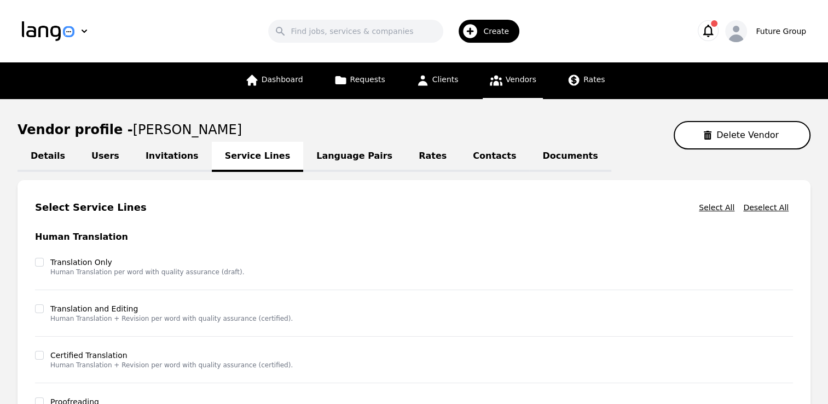
click at [311, 158] on link "Language Pairs" at bounding box center [354, 157] width 102 height 30
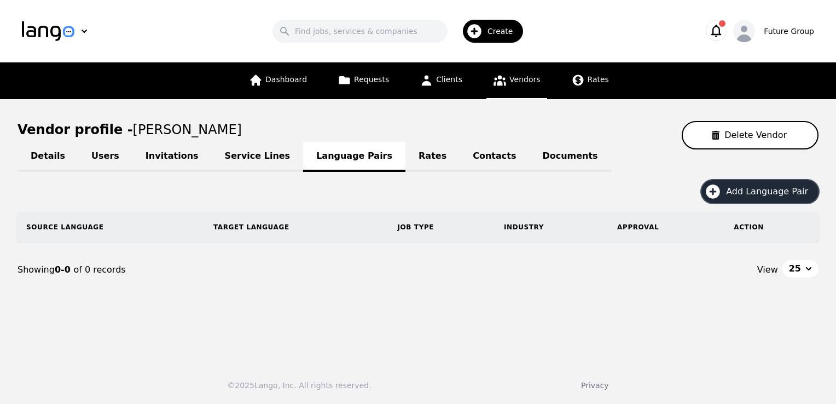
click at [773, 191] on span "Add Language Pair" at bounding box center [771, 191] width 90 height 13
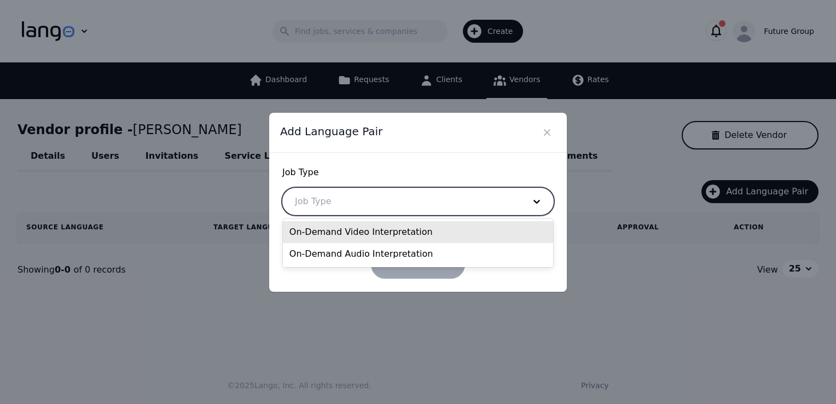
click at [369, 207] on div at bounding box center [401, 201] width 237 height 26
click at [348, 228] on div "On-Demand Video Interpretation" at bounding box center [418, 232] width 270 height 22
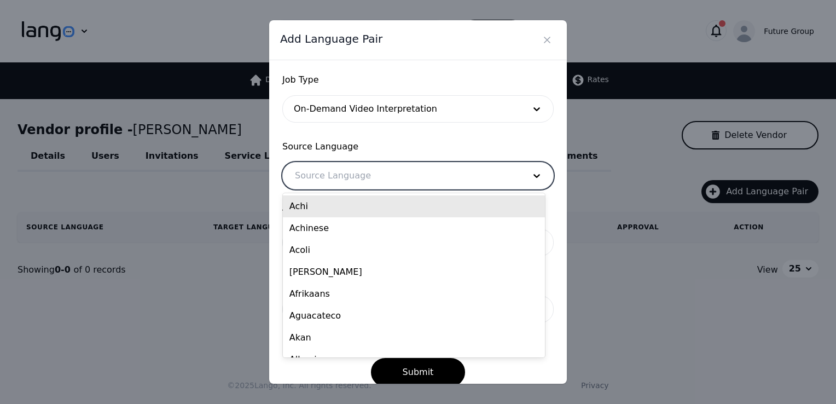
click at [337, 176] on div at bounding box center [401, 175] width 237 height 26
type input "mand"
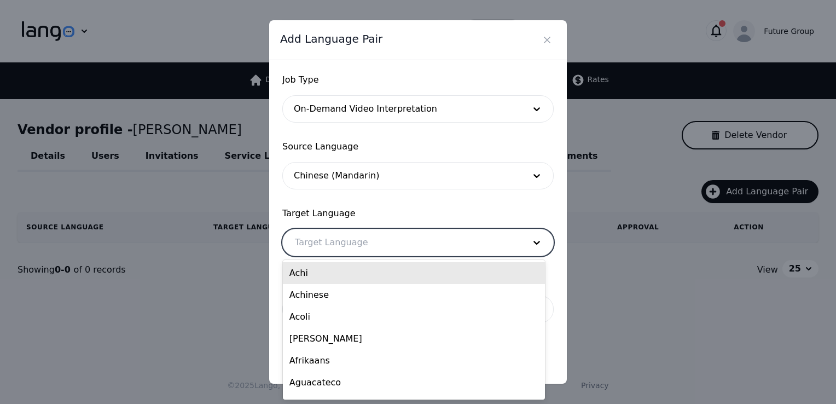
click at [369, 248] on div at bounding box center [401, 242] width 237 height 26
type input "en"
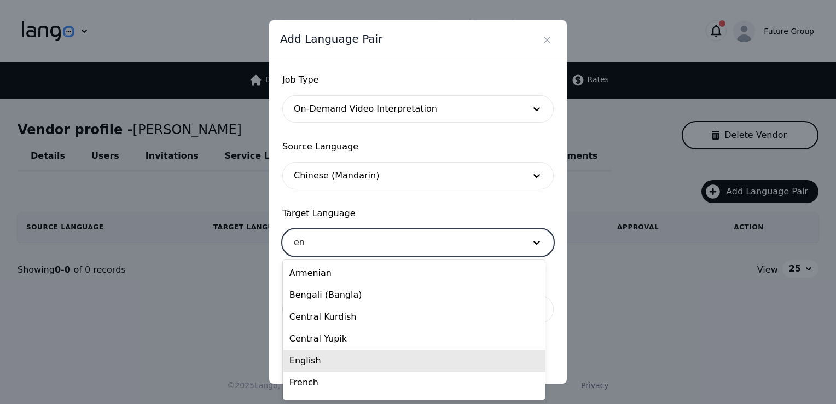
click at [312, 359] on div "English" at bounding box center [414, 361] width 262 height 22
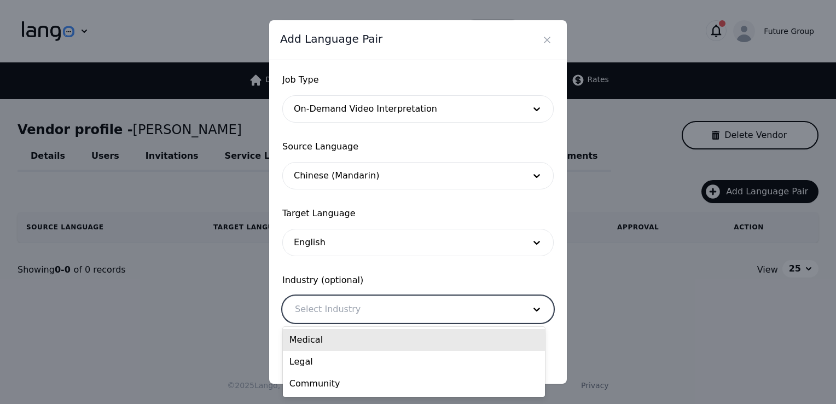
click at [336, 316] on div at bounding box center [401, 309] width 237 height 26
click at [317, 334] on div "Medical" at bounding box center [414, 340] width 262 height 22
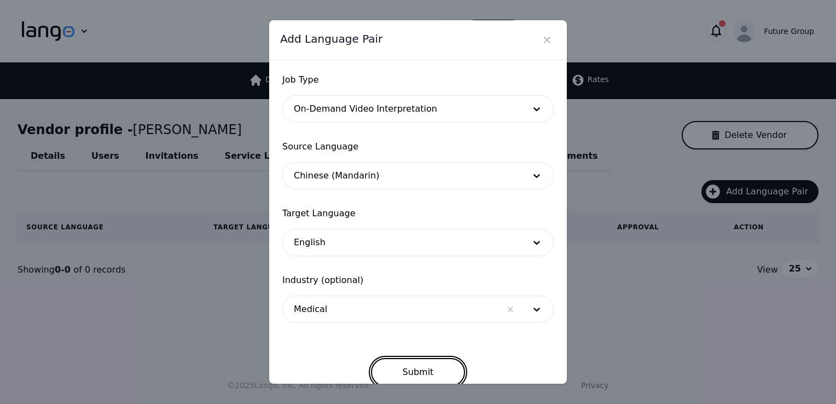
click at [398, 363] on button "Submit" at bounding box center [418, 372] width 95 height 28
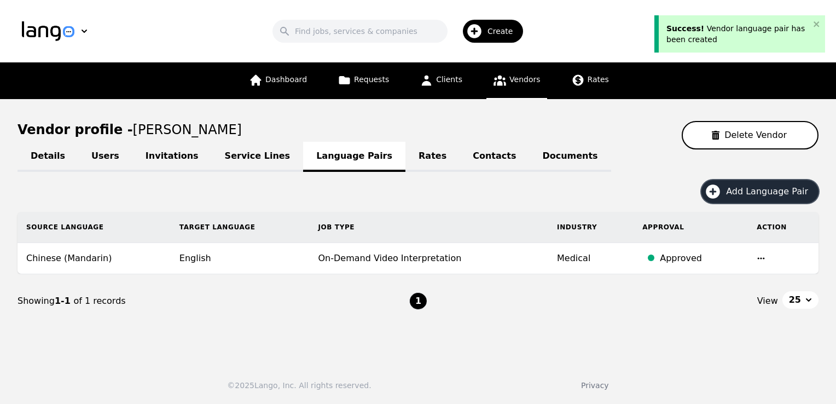
click at [763, 195] on span "Add Language Pair" at bounding box center [771, 191] width 90 height 13
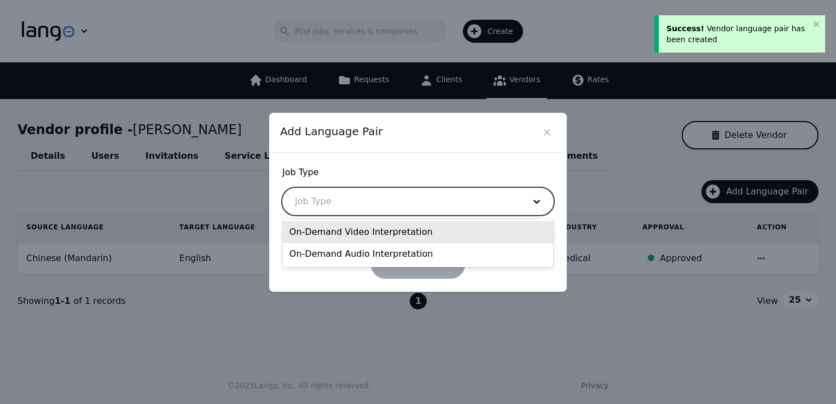
click at [357, 205] on div at bounding box center [401, 201] width 237 height 26
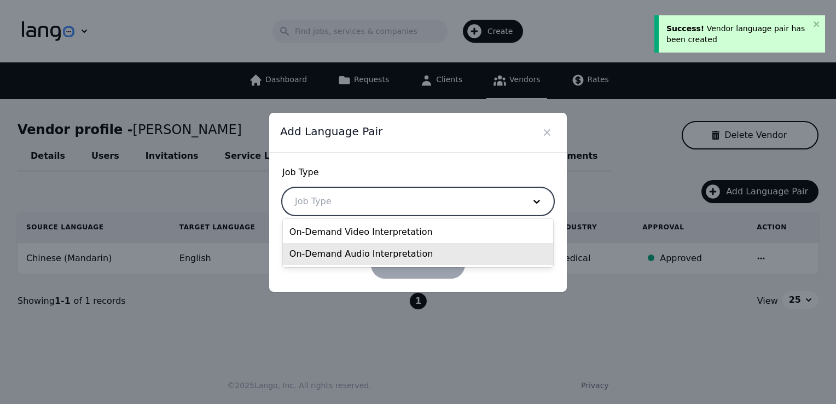
click at [333, 253] on div "On-Demand Audio Interpretation" at bounding box center [418, 254] width 270 height 22
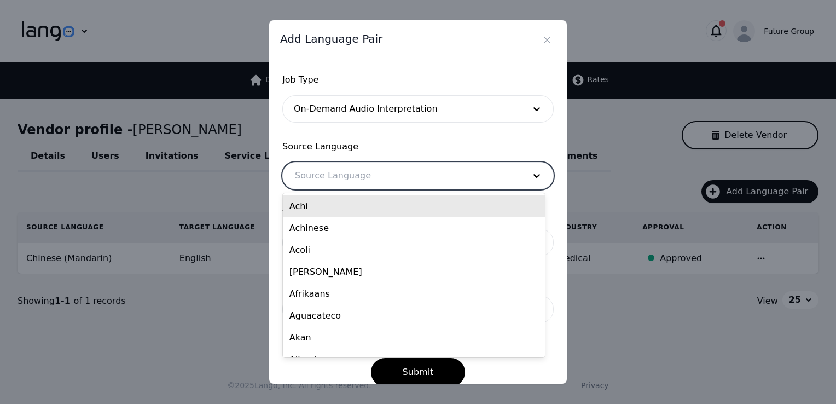
click at [349, 177] on div at bounding box center [401, 175] width 237 height 26
type input "mand"
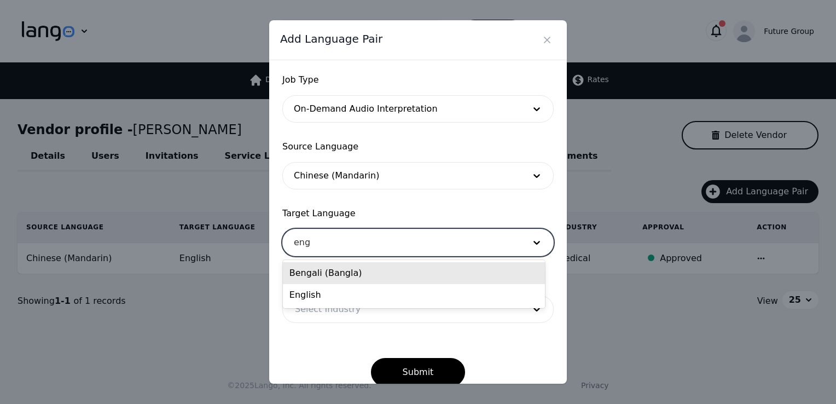
type input "engl"
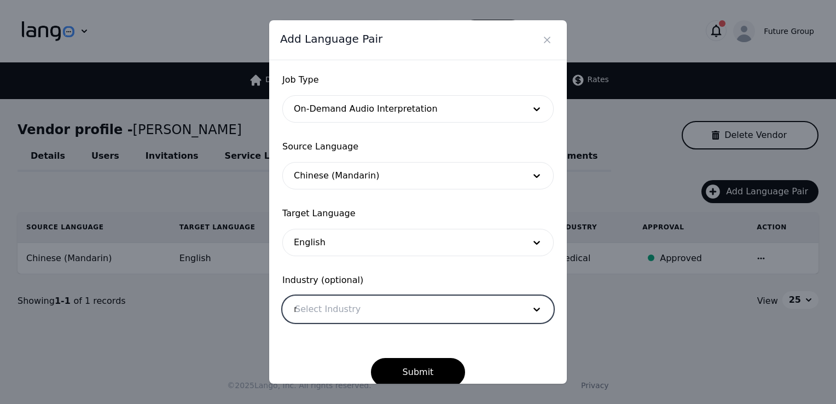
type input "me"
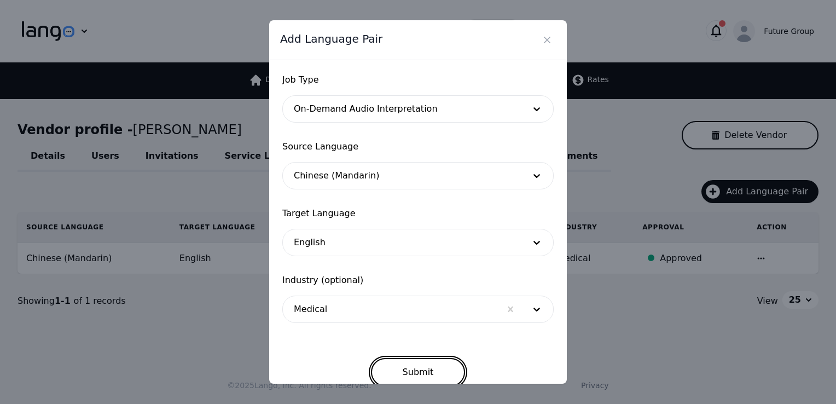
click at [402, 360] on button "Submit" at bounding box center [418, 372] width 95 height 28
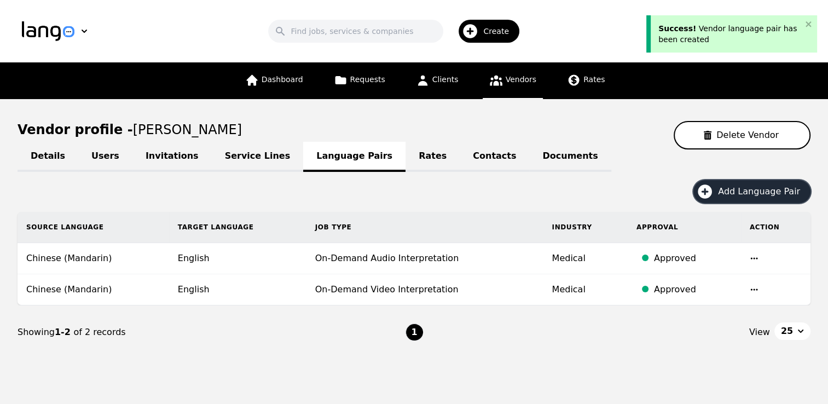
scroll to position [25, 0]
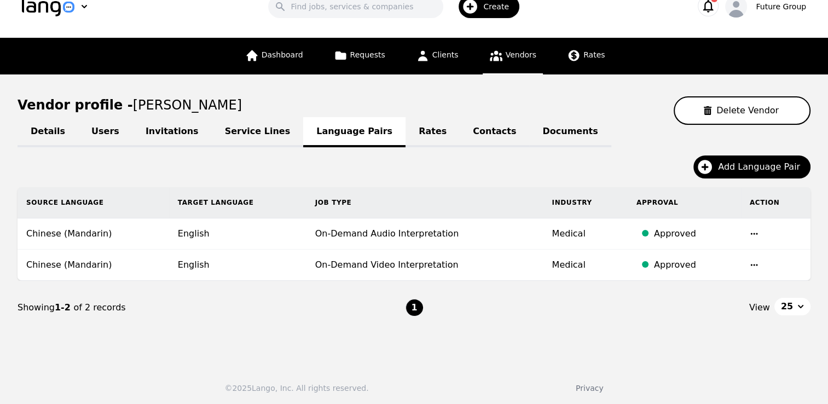
click at [50, 132] on link "Details" at bounding box center [48, 132] width 61 height 30
select select "active"
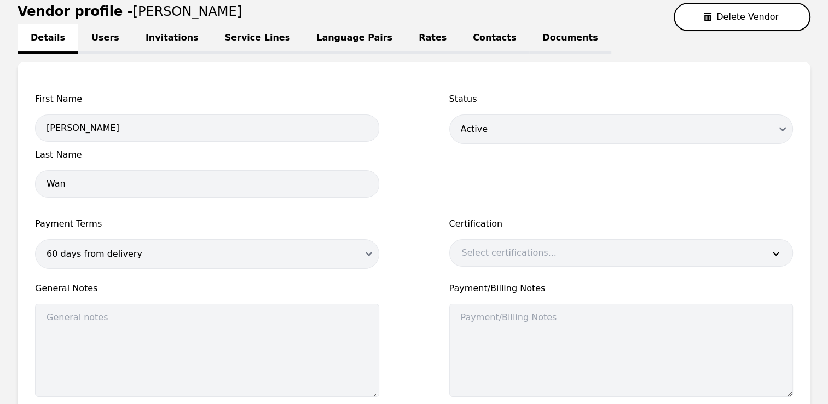
scroll to position [251, 0]
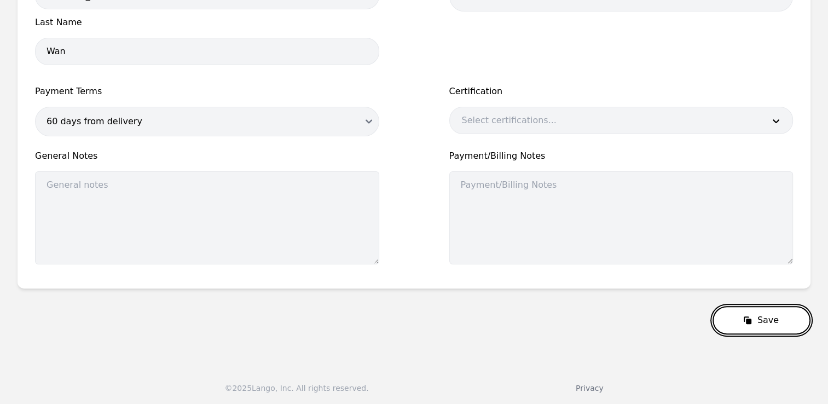
click at [779, 314] on button "Save" at bounding box center [761, 320] width 98 height 28
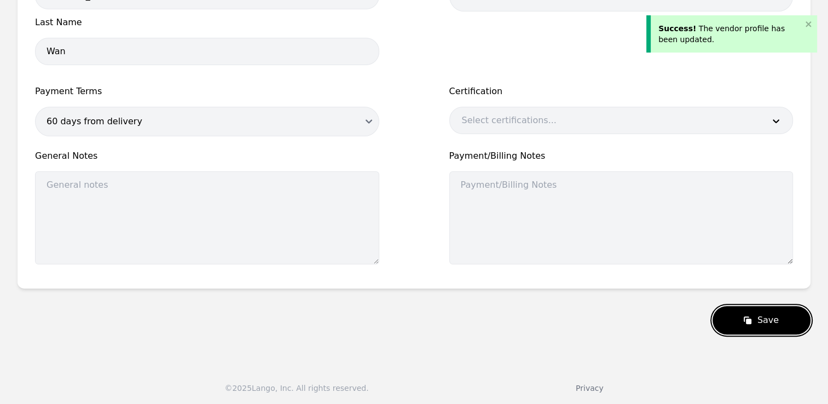
scroll to position [0, 0]
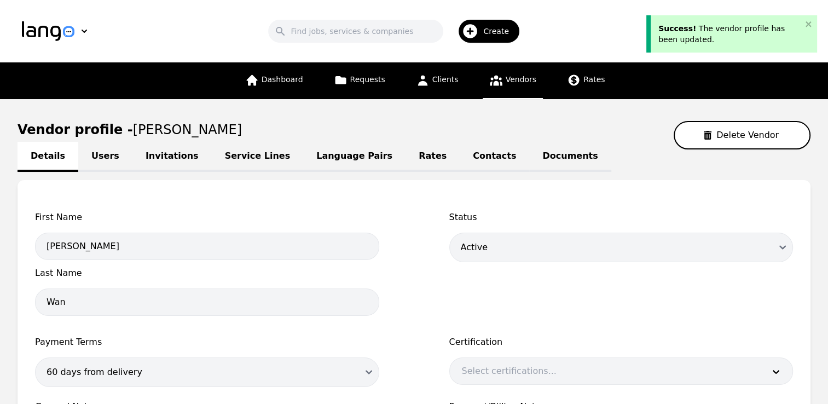
click at [303, 152] on link "Language Pairs" at bounding box center [354, 157] width 102 height 30
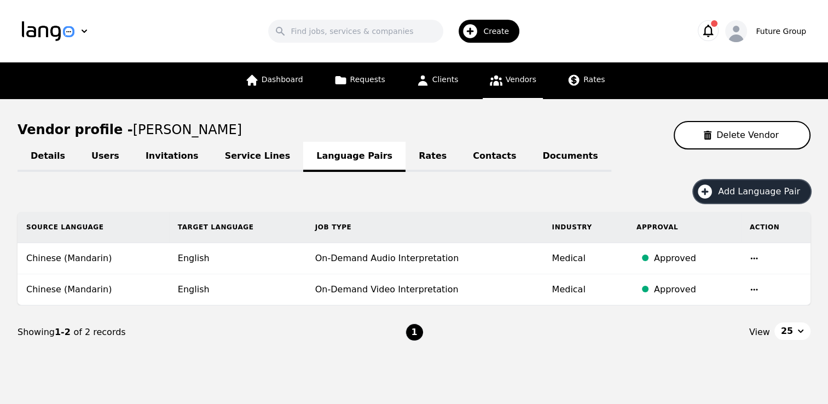
click at [749, 190] on span "Add Language Pair" at bounding box center [763, 191] width 90 height 13
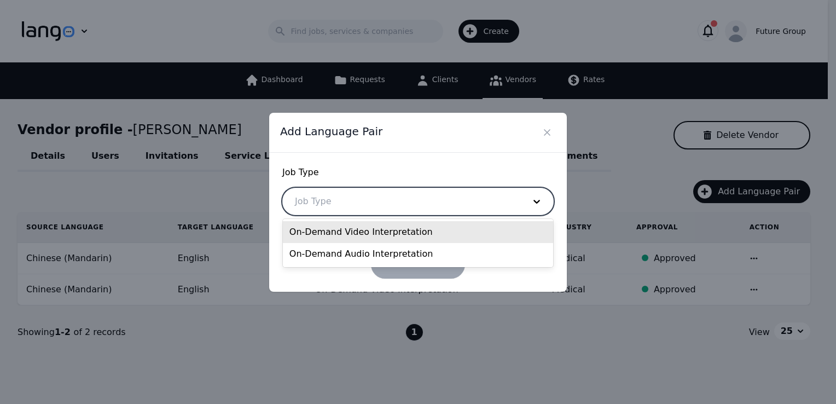
click at [397, 194] on div at bounding box center [401, 201] width 237 height 26
click at [356, 236] on div "On-Demand Video Interpretation" at bounding box center [418, 232] width 270 height 22
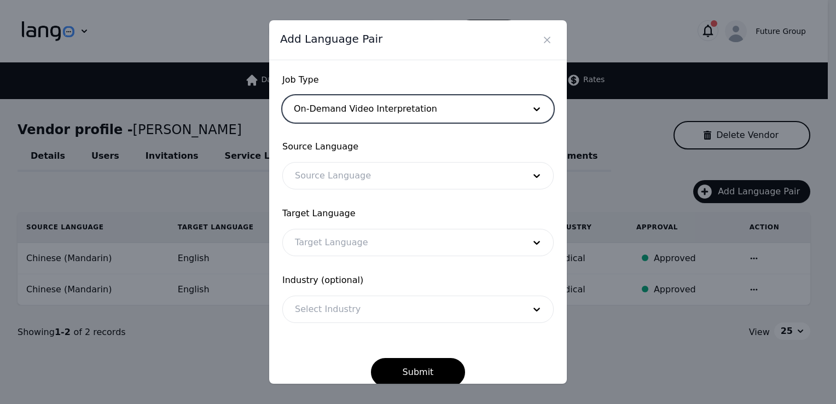
click at [333, 173] on div at bounding box center [401, 175] width 237 height 26
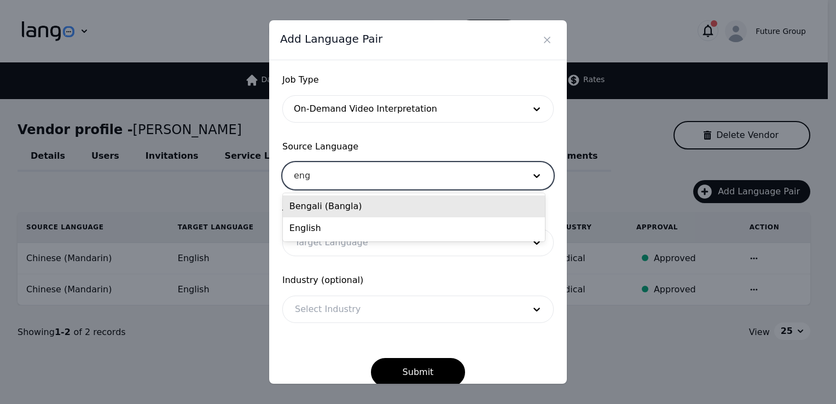
type input "engl"
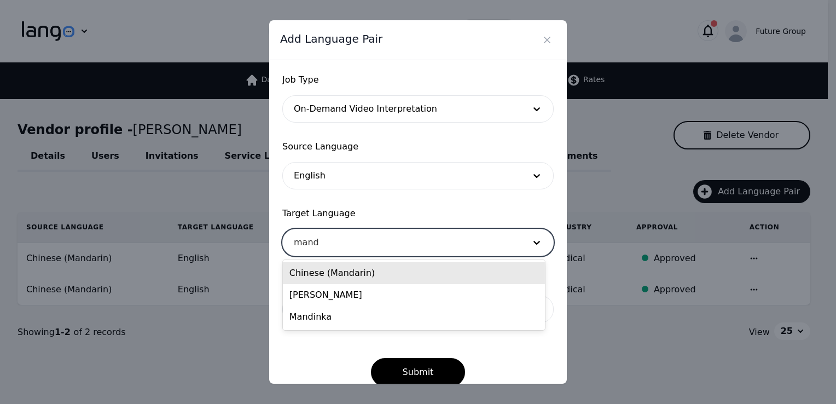
type input "manda"
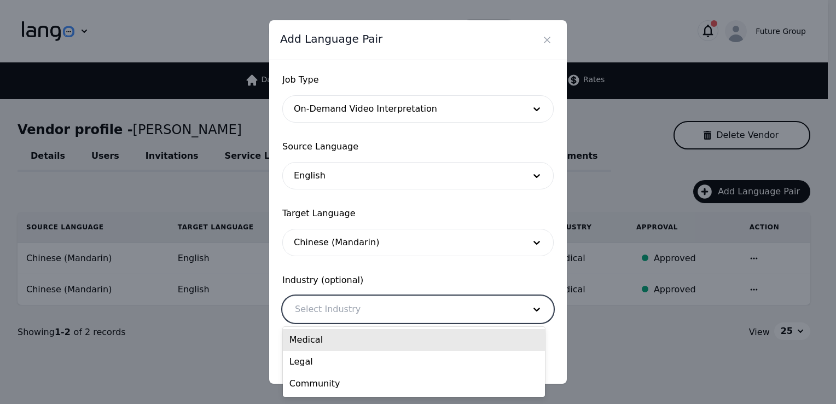
click at [313, 312] on div at bounding box center [401, 309] width 237 height 26
click at [315, 346] on div "Medical" at bounding box center [414, 340] width 262 height 22
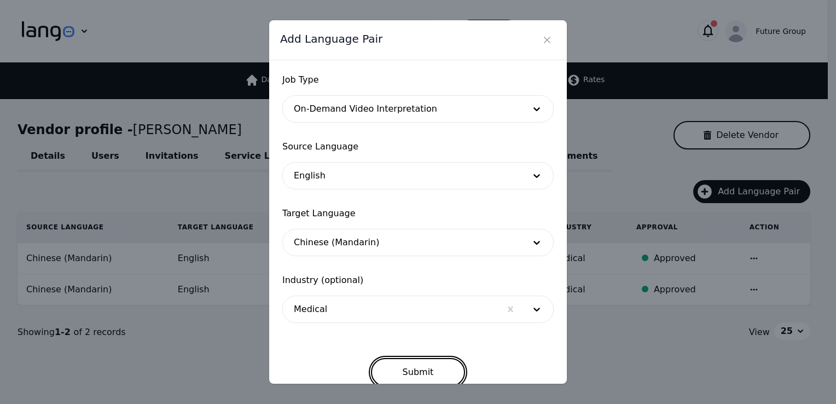
click at [420, 374] on button "Submit" at bounding box center [418, 372] width 95 height 28
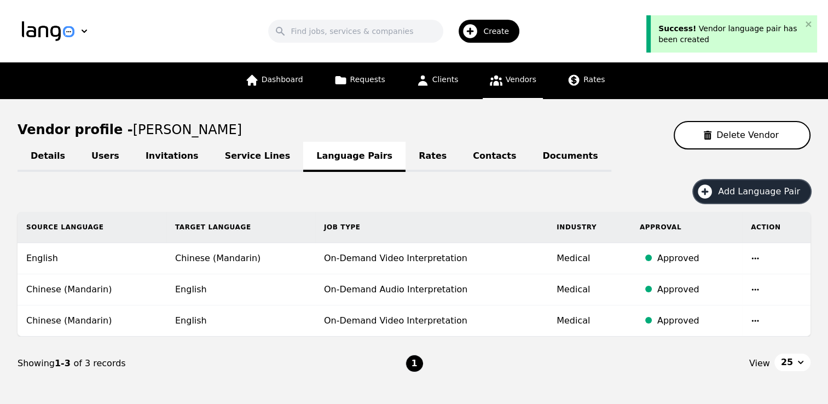
click at [750, 191] on span "Add Language Pair" at bounding box center [763, 191] width 90 height 13
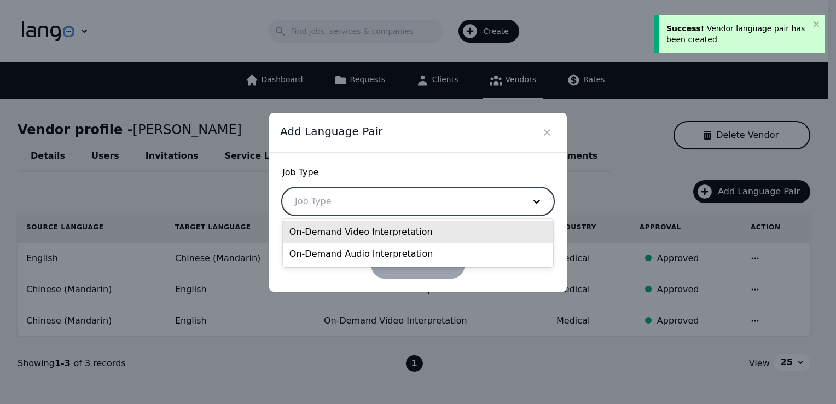
click at [405, 213] on div at bounding box center [401, 201] width 237 height 26
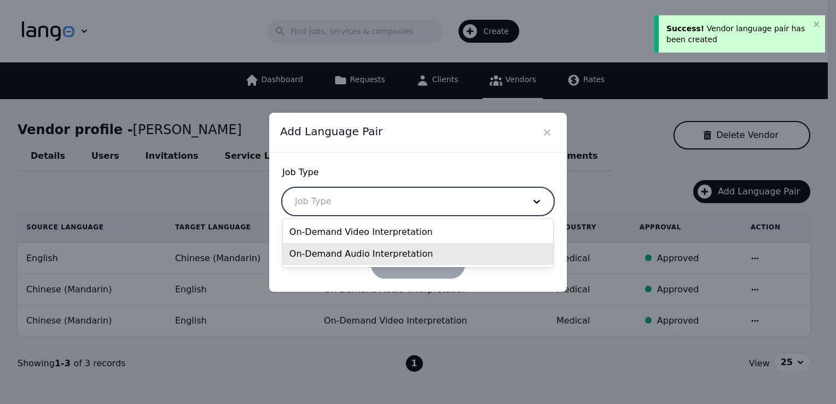
click at [354, 263] on div "On-Demand Audio Interpretation" at bounding box center [418, 254] width 270 height 22
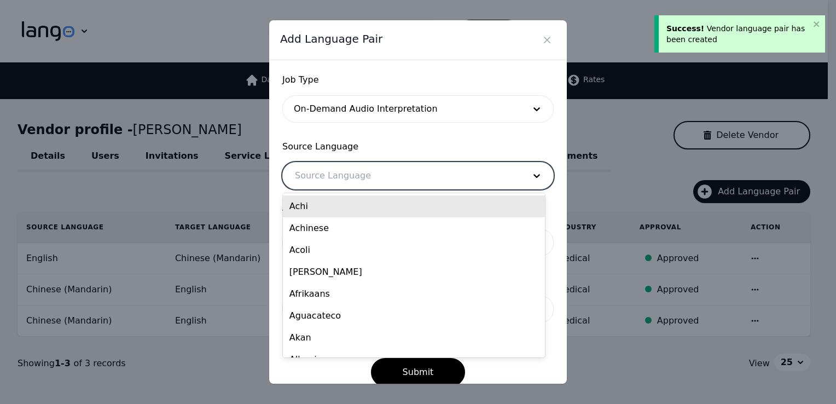
click at [344, 170] on div at bounding box center [401, 175] width 237 height 26
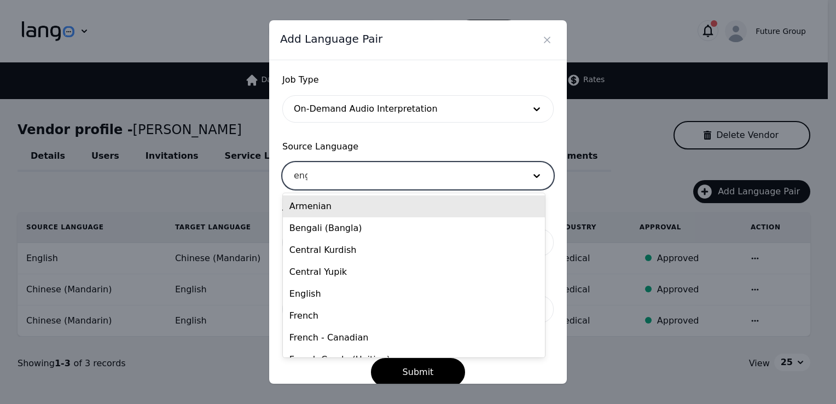
type input "engl"
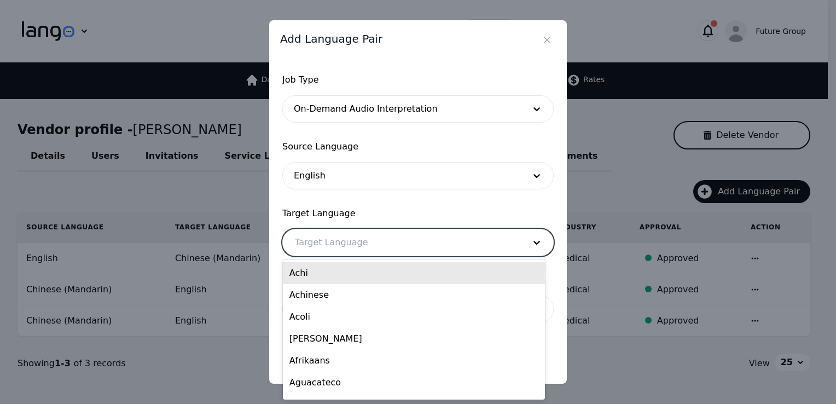
click at [365, 236] on div at bounding box center [401, 242] width 237 height 26
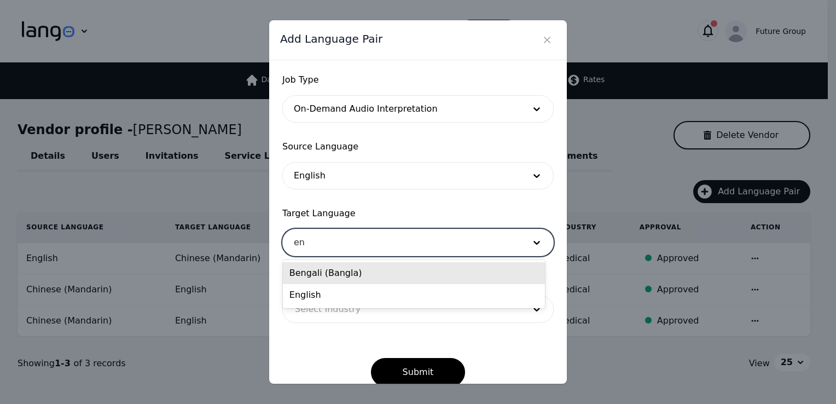
type input "e"
type input "manda"
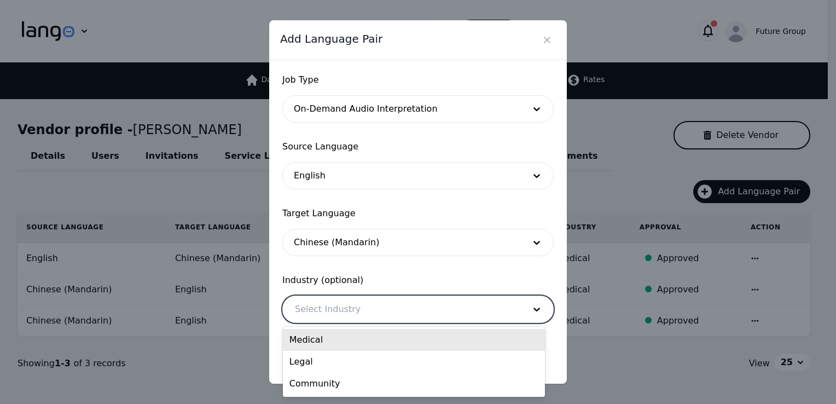
click at [333, 318] on div at bounding box center [401, 309] width 237 height 26
click at [315, 340] on div "Medical" at bounding box center [414, 340] width 262 height 22
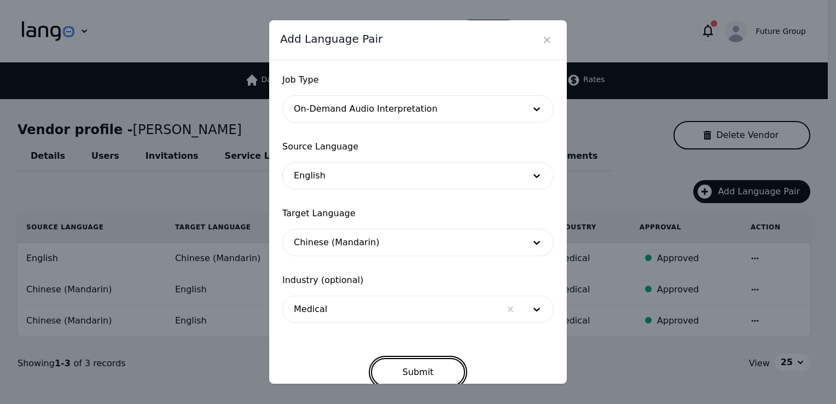
click at [407, 369] on button "Submit" at bounding box center [418, 372] width 95 height 28
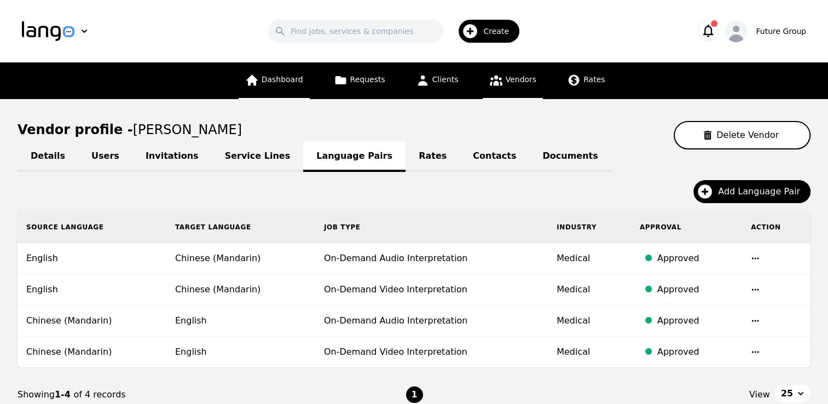
click at [284, 80] on span "Dashboard" at bounding box center [282, 79] width 42 height 9
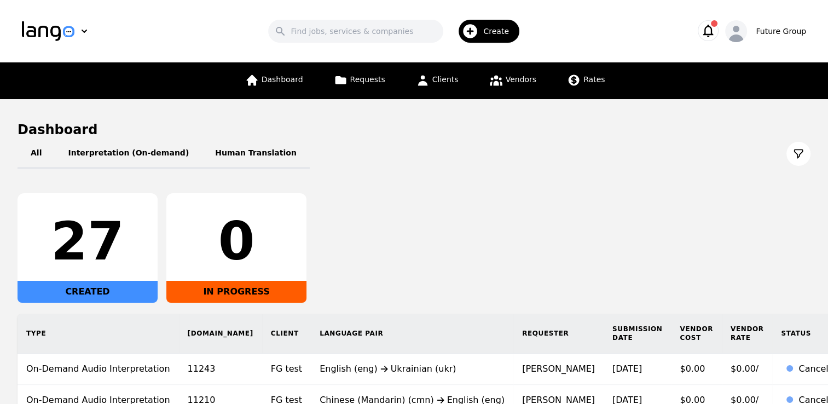
click at [488, 23] on div "Create" at bounding box center [488, 31] width 61 height 23
